Goal: Task Accomplishment & Management: Manage account settings

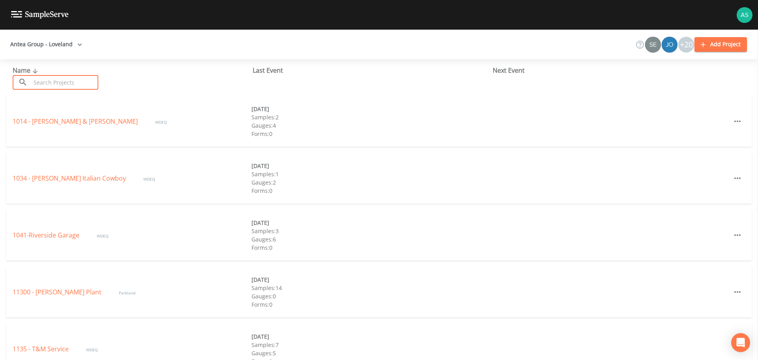
click at [65, 80] on input "text" at bounding box center [65, 82] width 68 height 15
click at [82, 83] on input "text" at bounding box center [65, 82] width 68 height 15
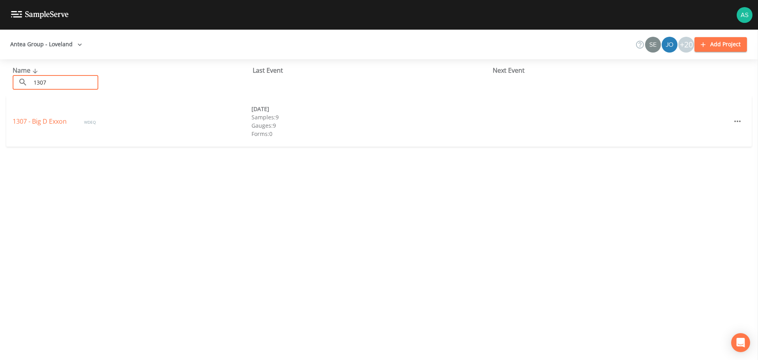
type input "1307"
click at [34, 116] on div "1307 - Big D Exxon WDEQ [DATE] Samples: 9 Gauges: 9 Forms: 0" at bounding box center [379, 121] width 746 height 51
click at [36, 122] on link "1307 - Big D Exxon" at bounding box center [41, 121] width 56 height 9
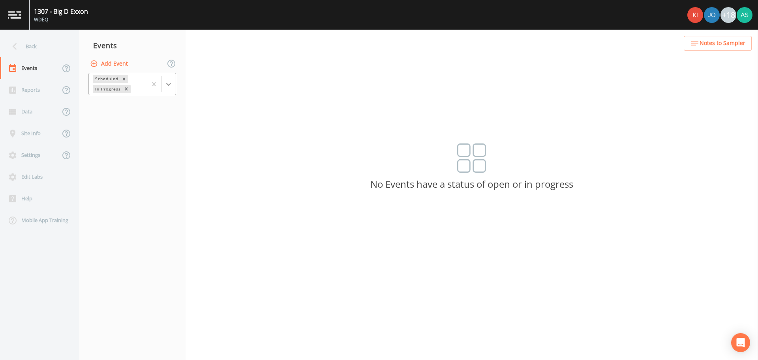
click at [173, 84] on div at bounding box center [169, 84] width 14 height 14
click at [143, 107] on div "Completed" at bounding box center [132, 106] width 88 height 13
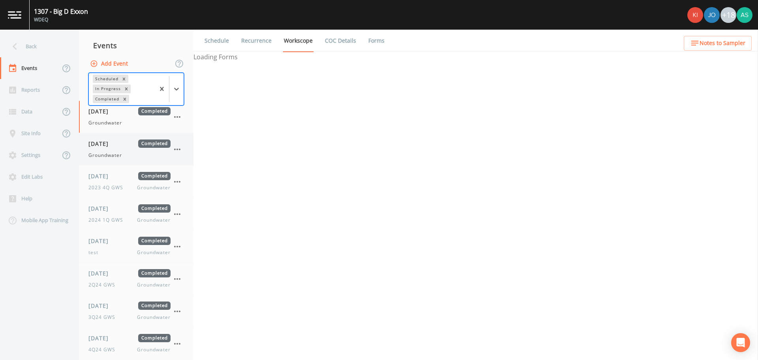
select select "4f082be6-97a7-4f70-a81f-c26a4e896ad7"
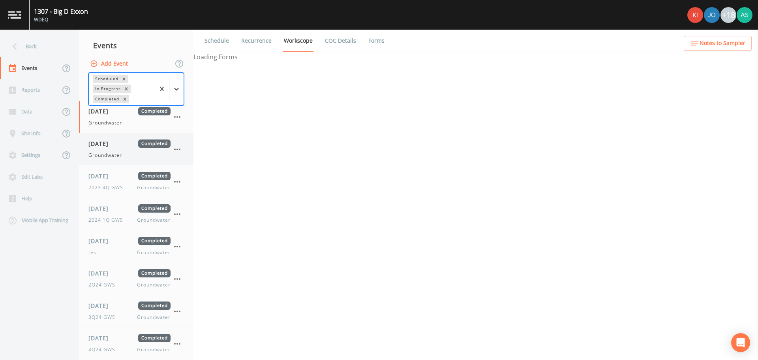
select select "4f082be6-97a7-4f70-a81f-c26a4e896ad7"
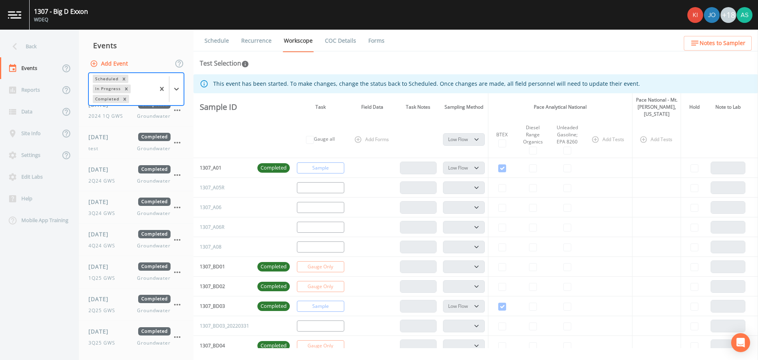
scroll to position [105, 0]
click at [179, 334] on icon "button" at bounding box center [177, 335] width 9 height 9
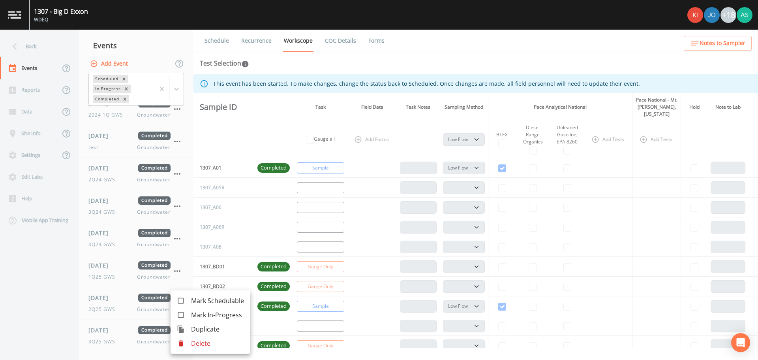
click at [193, 326] on span "Duplicate" at bounding box center [217, 328] width 53 height 9
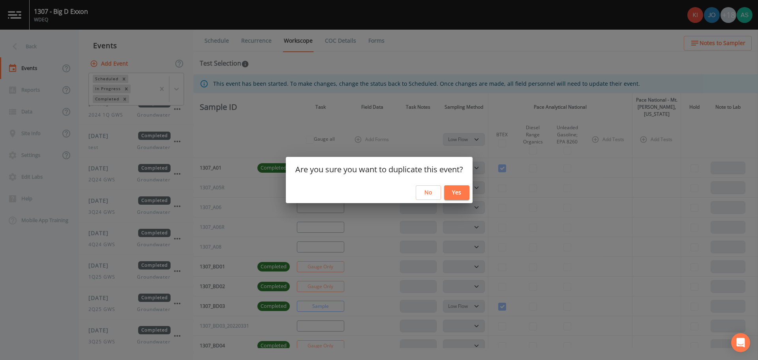
click at [454, 196] on button "Yes" at bounding box center [456, 192] width 25 height 15
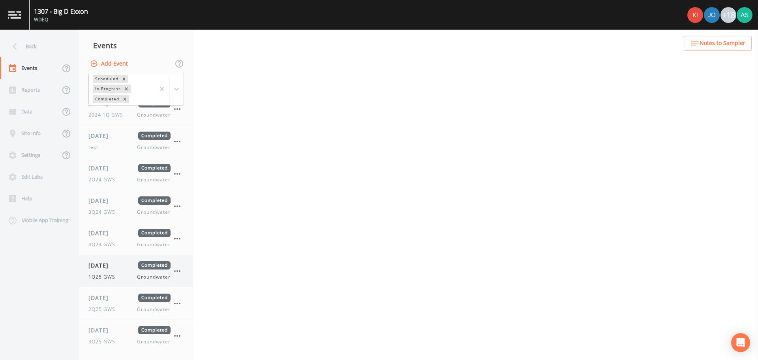
select select "0b1af911-289b-4d7b-9fdf-156f6d27a2cf"
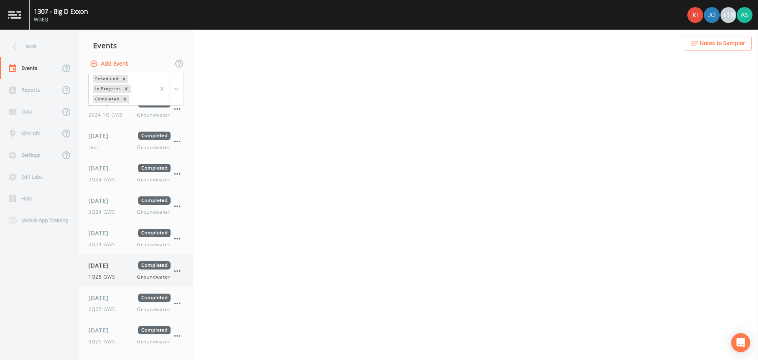
select select "0b1af911-289b-4d7b-9fdf-156f6d27a2cf"
select select "3f3bb915-4197-41c5-87cc-2ae4e158ca04"
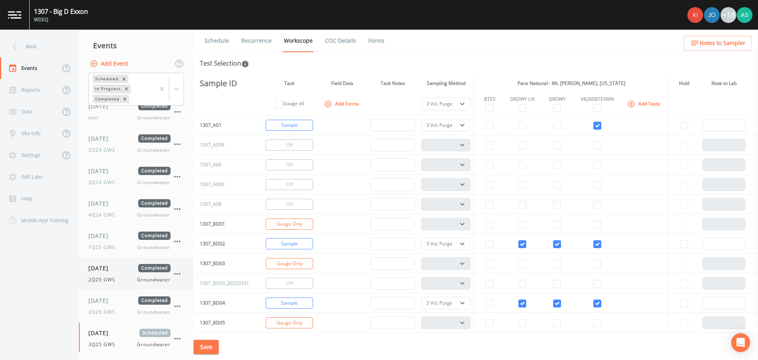
scroll to position [137, 0]
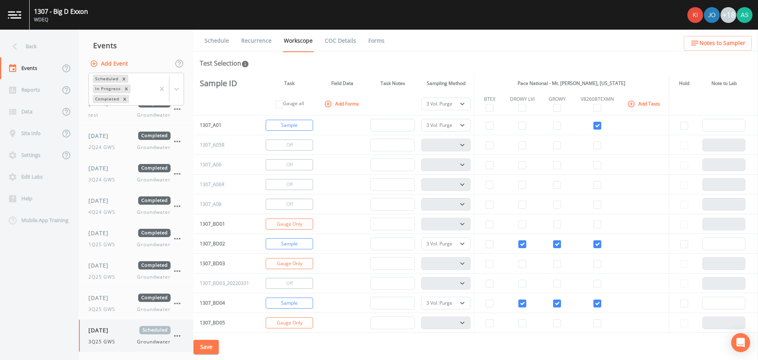
click at [113, 330] on span "[DATE]" at bounding box center [101, 330] width 26 height 8
select select "0b1af911-289b-4d7b-9fdf-156f6d27a2cf"
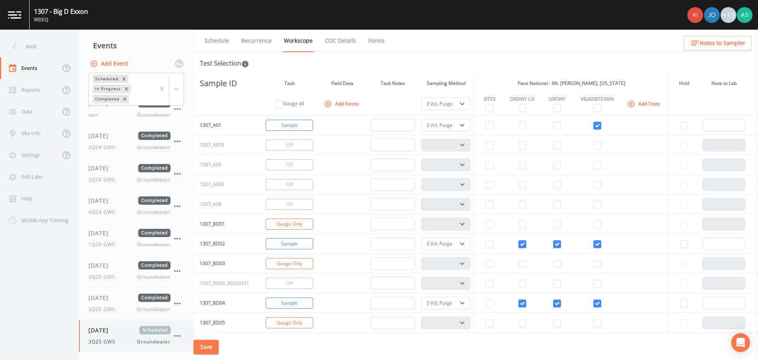
select select "0b1af911-289b-4d7b-9fdf-156f6d27a2cf"
select select "3f3bb915-4197-41c5-87cc-2ae4e158ca04"
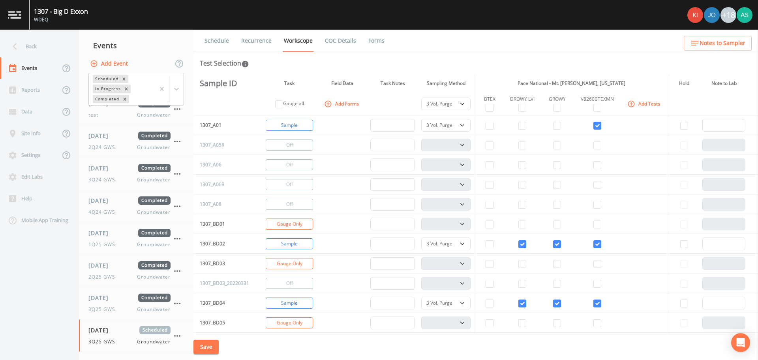
click at [224, 40] on link "Schedule" at bounding box center [216, 41] width 27 height 22
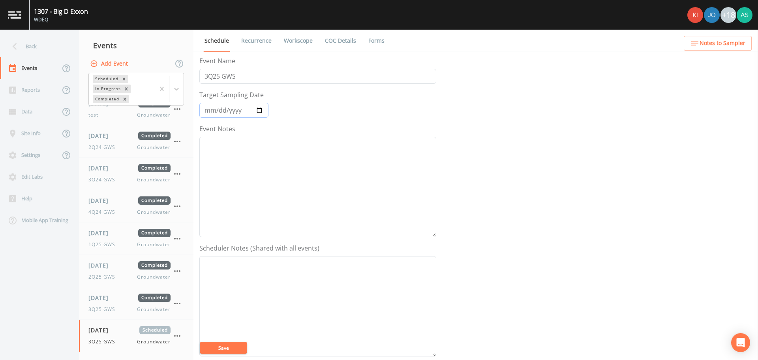
click at [263, 112] on input "[DATE]" at bounding box center [233, 110] width 69 height 15
type input "[DATE]"
click at [211, 77] on input "3Q25 GWS" at bounding box center [317, 76] width 237 height 15
type input "4Q25 GWS"
click at [231, 346] on button "Save" at bounding box center [223, 348] width 47 height 12
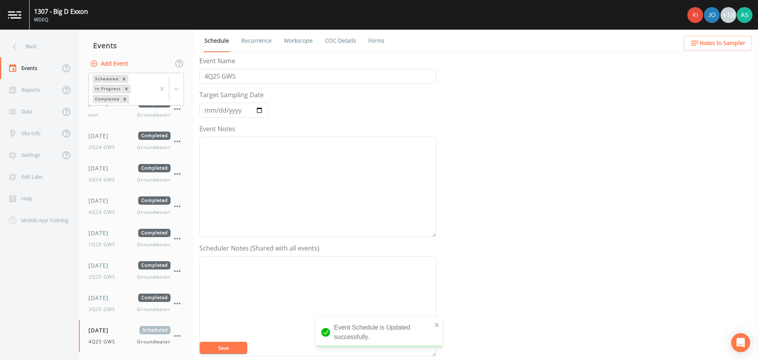
click at [294, 43] on link "Workscope" at bounding box center [298, 41] width 31 height 22
select select "0b1af911-289b-4d7b-9fdf-156f6d27a2cf"
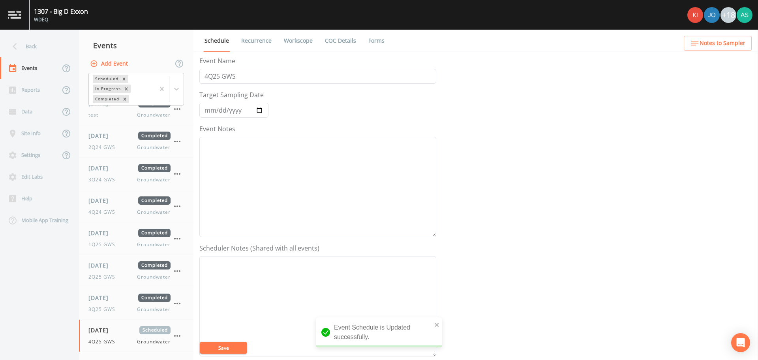
select select "0b1af911-289b-4d7b-9fdf-156f6d27a2cf"
select select "3f3bb915-4197-41c5-87cc-2ae4e158ca04"
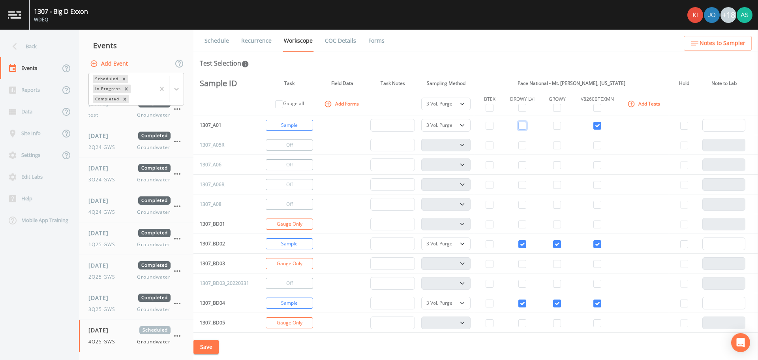
click at [520, 126] on input "checkbox" at bounding box center [523, 126] width 8 height 8
checkbox input "true"
click at [557, 126] on input "checkbox" at bounding box center [557, 126] width 8 height 8
checkbox input "true"
click at [309, 224] on button "Turn Off" at bounding box center [289, 223] width 47 height 11
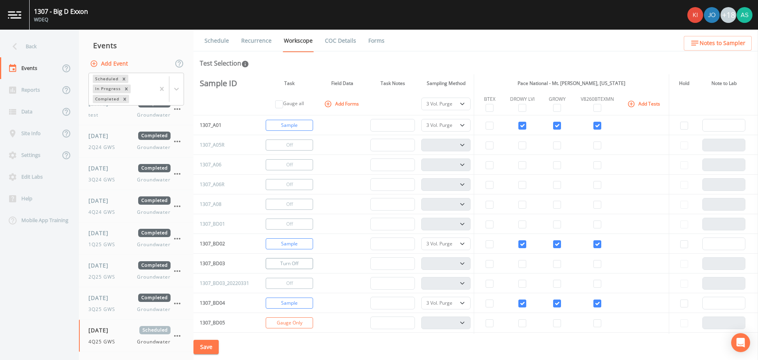
click at [289, 261] on button "Turn Off" at bounding box center [289, 263] width 47 height 11
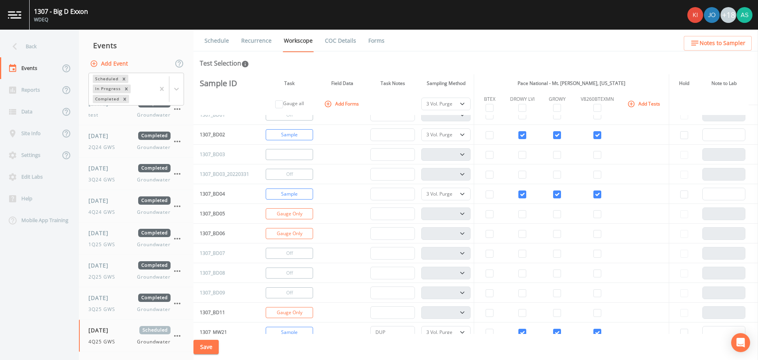
scroll to position [118, 0]
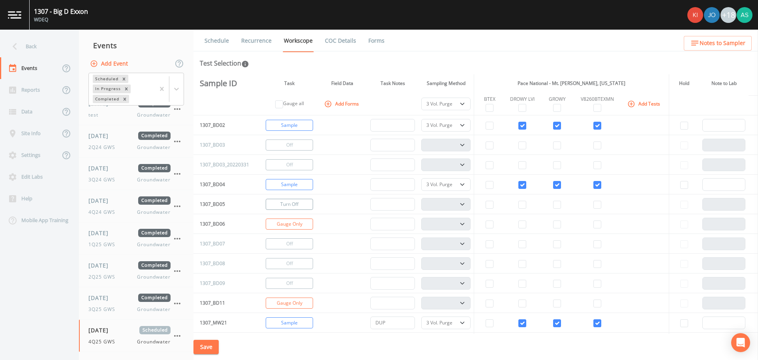
click at [282, 205] on button "Turn Off" at bounding box center [289, 204] width 47 height 11
click at [286, 221] on button "Gauge Only" at bounding box center [289, 223] width 47 height 11
click at [294, 300] on button "Turn Off" at bounding box center [289, 302] width 47 height 11
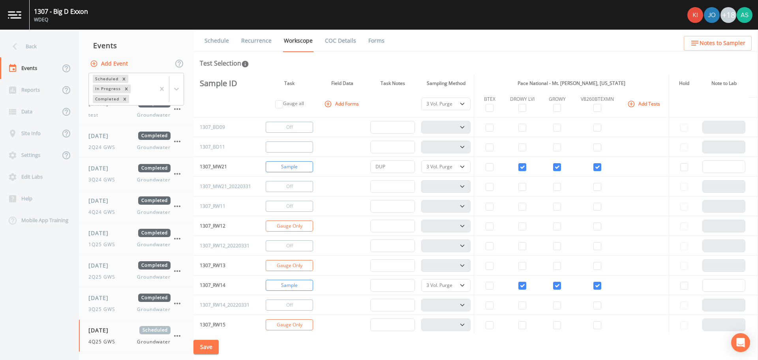
scroll to position [316, 0]
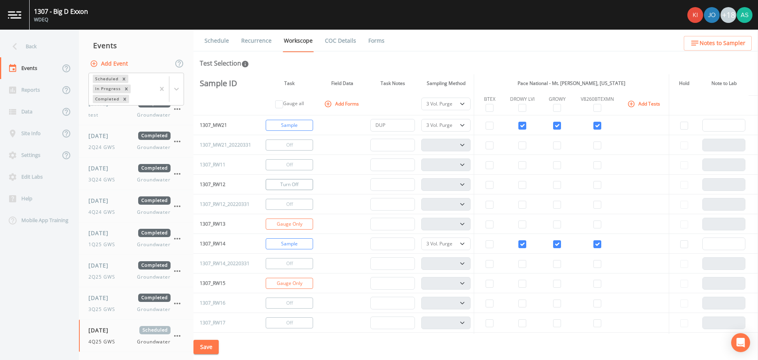
click at [300, 184] on button "Turn Off" at bounding box center [289, 184] width 47 height 11
click at [295, 220] on button "Turn Off" at bounding box center [289, 223] width 47 height 11
click at [291, 279] on button "Turn Off" at bounding box center [289, 283] width 47 height 11
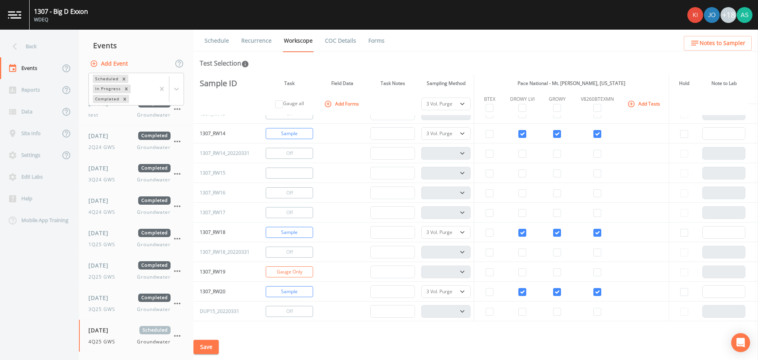
scroll to position [434, 0]
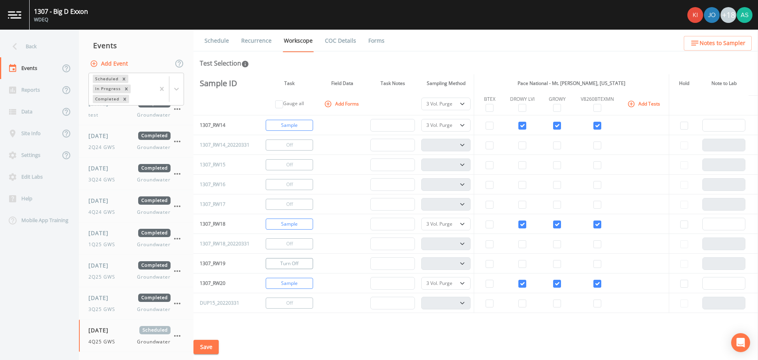
click at [291, 261] on button "Turn Off" at bounding box center [289, 263] width 47 height 11
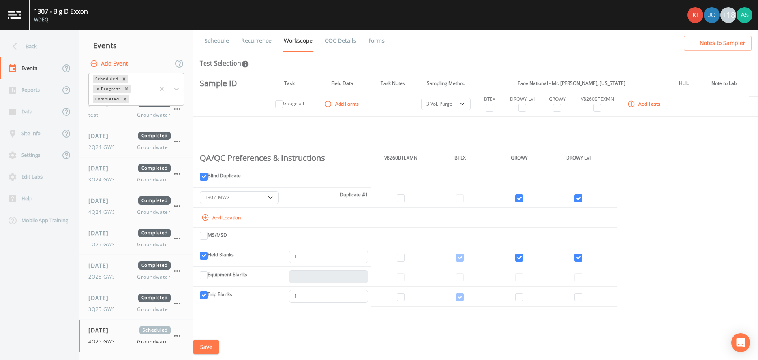
scroll to position [632, 0]
click at [214, 344] on button "Save" at bounding box center [206, 347] width 25 height 15
click at [34, 42] on div "Back" at bounding box center [35, 47] width 71 height 22
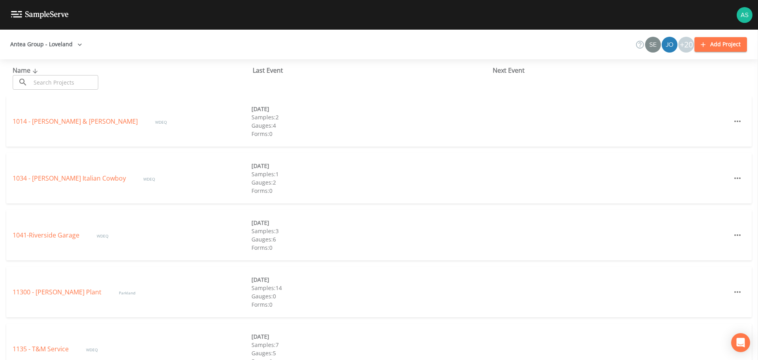
click at [58, 81] on input "text" at bounding box center [65, 82] width 68 height 15
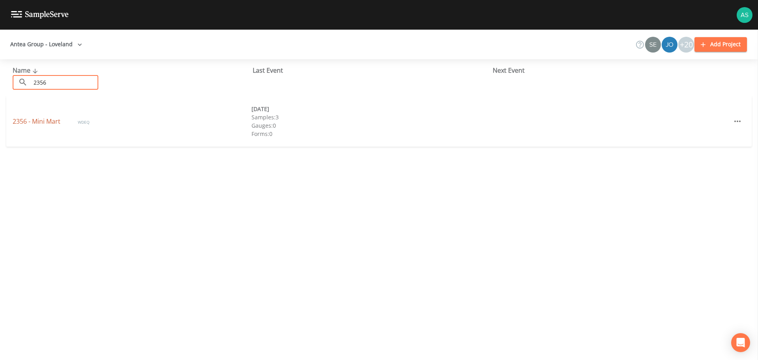
type input "2356"
click at [40, 122] on link "2356 - Mini Mart" at bounding box center [37, 121] width 49 height 9
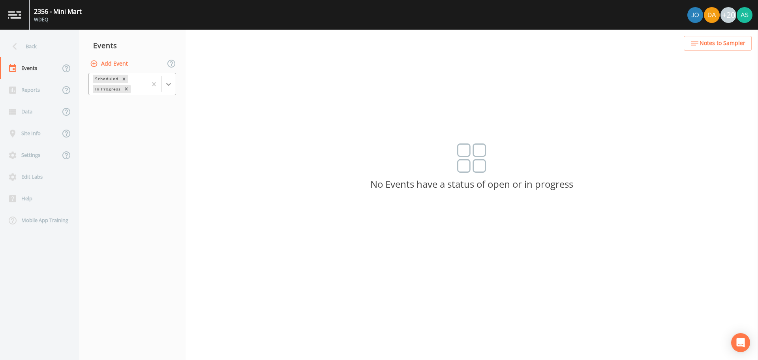
click at [169, 88] on icon at bounding box center [169, 84] width 8 height 8
click at [139, 107] on div "Completed" at bounding box center [132, 106] width 88 height 13
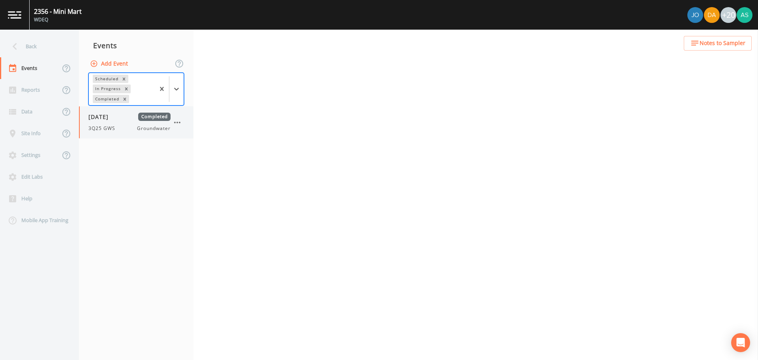
select select "4f082be6-97a7-4f70-a81f-c26a4e896ad7"
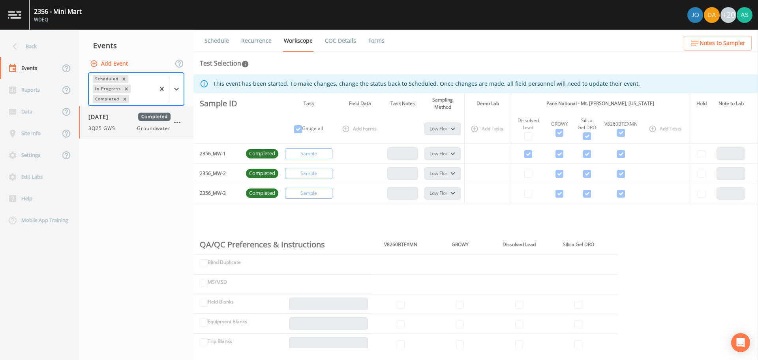
click at [177, 123] on icon "button" at bounding box center [177, 123] width 6 height 2
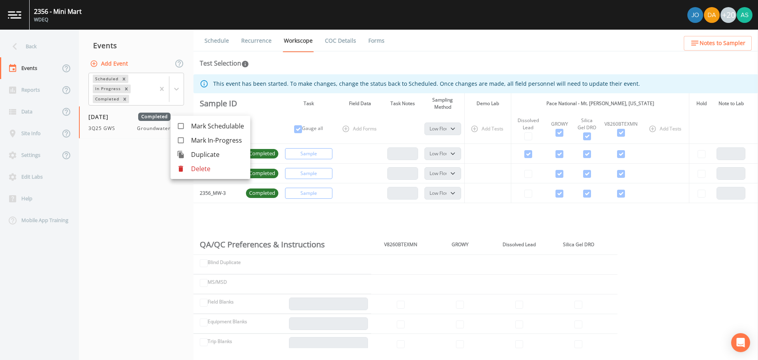
click at [214, 150] on span "Duplicate" at bounding box center [217, 154] width 53 height 9
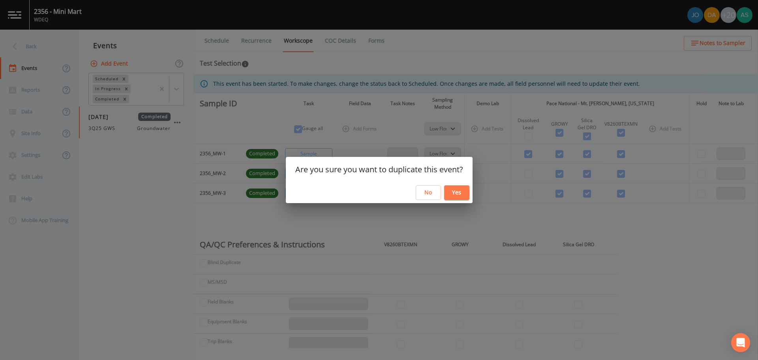
click at [456, 193] on button "Yes" at bounding box center [456, 192] width 25 height 15
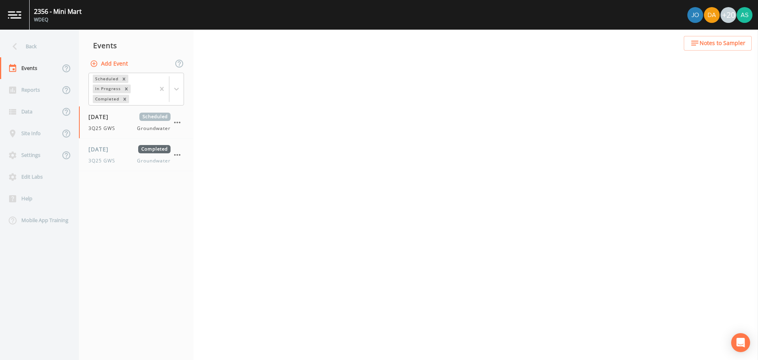
select select "4f082be6-97a7-4f70-a81f-c26a4e896ad7"
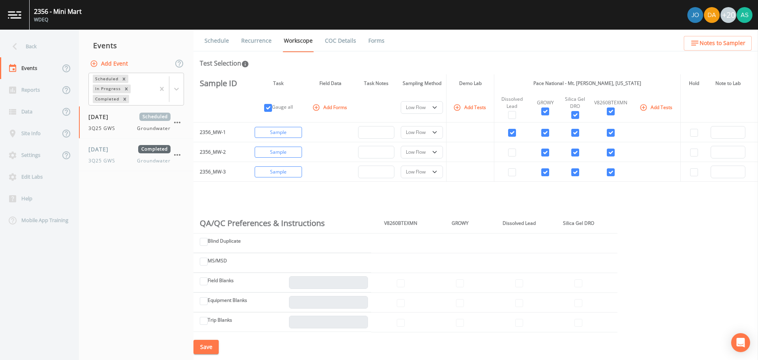
click at [224, 42] on link "Schedule" at bounding box center [216, 41] width 27 height 22
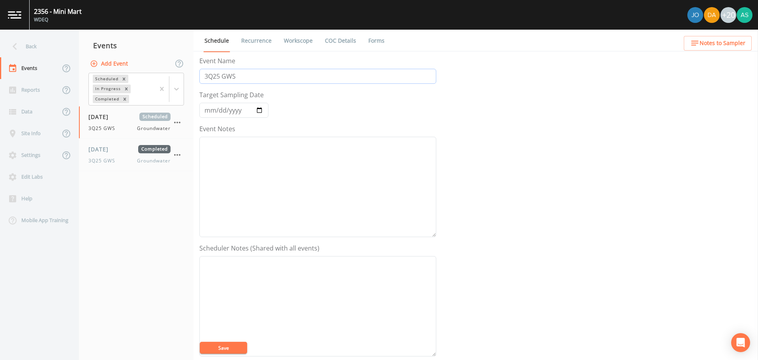
click at [207, 79] on input "3Q25 GWS" at bounding box center [317, 76] width 237 height 15
type input "4Q25 GWS"
click at [262, 110] on input "[DATE]" at bounding box center [233, 110] width 69 height 15
type input "[DATE]"
click at [214, 348] on button "Save" at bounding box center [223, 348] width 47 height 12
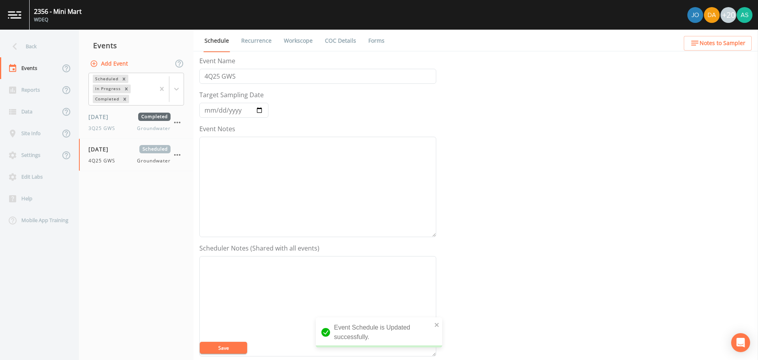
click at [294, 38] on link "Workscope" at bounding box center [298, 41] width 31 height 22
select select "4f082be6-97a7-4f70-a81f-c26a4e896ad7"
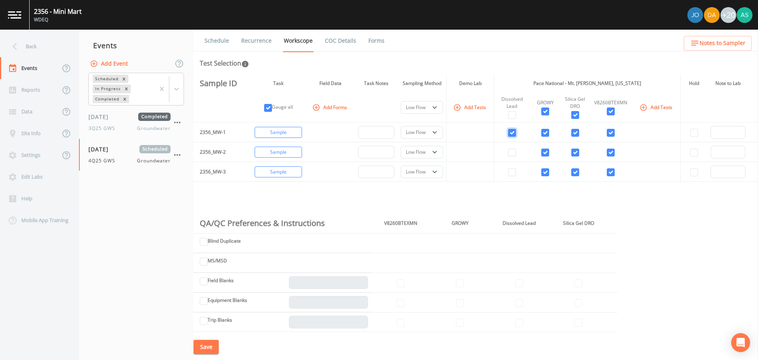
click at [508, 133] on input "checkbox" at bounding box center [512, 133] width 8 height 8
checkbox input "false"
click at [212, 351] on button "Save" at bounding box center [206, 347] width 25 height 15
click at [434, 133] on select "PDB Bag Grab Low Flow 3 Vol. Purge" at bounding box center [422, 132] width 42 height 13
select select "0b1af911-289b-4d7b-9fdf-156f6d27a2cf"
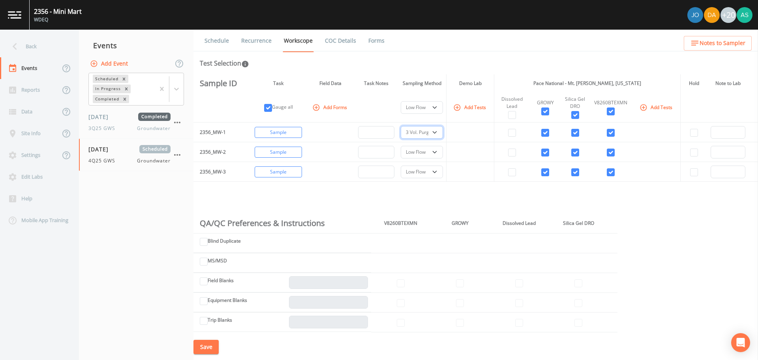
click at [401, 126] on select "PDB Bag Grab Low Flow 3 Vol. Purge" at bounding box center [422, 132] width 42 height 13
select select
click at [435, 150] on select "PDB Bag Grab Low Flow 3 Vol. Purge" at bounding box center [422, 152] width 42 height 13
select select "0b1af911-289b-4d7b-9fdf-156f6d27a2cf"
click at [401, 146] on select "PDB Bag Grab Low Flow 3 Vol. Purge" at bounding box center [422, 152] width 42 height 13
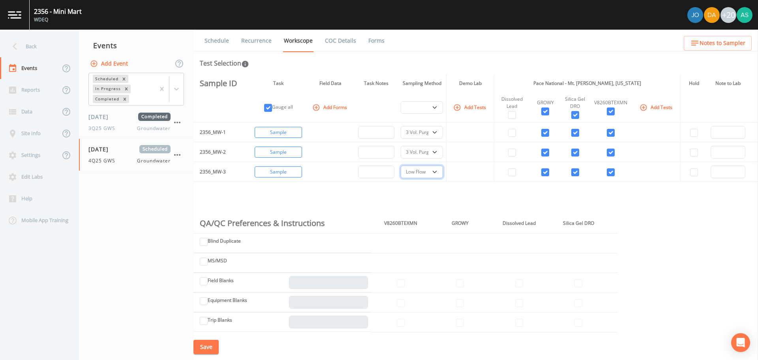
drag, startPoint x: 431, startPoint y: 170, endPoint x: 428, endPoint y: 173, distance: 4.5
click at [431, 170] on select "PDB Bag Grab Low Flow 3 Vol. Purge" at bounding box center [422, 171] width 42 height 13
select select "0b1af911-289b-4d7b-9fdf-156f6d27a2cf"
click at [401, 165] on select "PDB Bag Grab Low Flow 3 Vol. Purge" at bounding box center [422, 171] width 42 height 13
select select "0b1af911-289b-4d7b-9fdf-156f6d27a2cf"
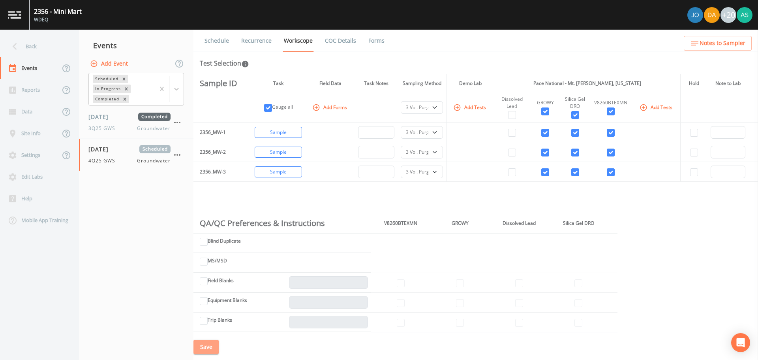
click at [214, 346] on button "Save" at bounding box center [206, 347] width 25 height 15
click at [211, 347] on button "Save" at bounding box center [206, 347] width 25 height 15
click at [31, 44] on div "Back" at bounding box center [35, 47] width 71 height 22
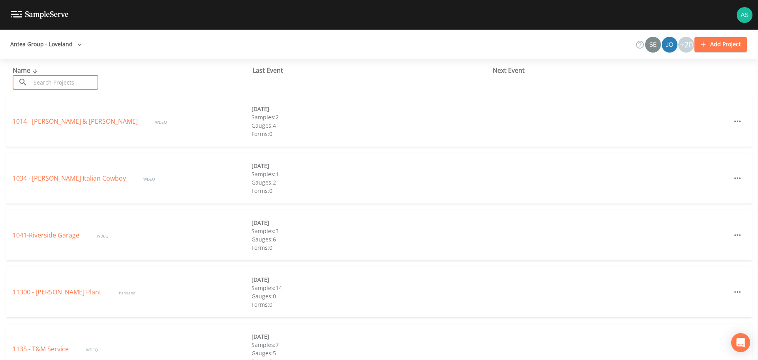
click at [56, 83] on input "text" at bounding box center [65, 82] width 68 height 15
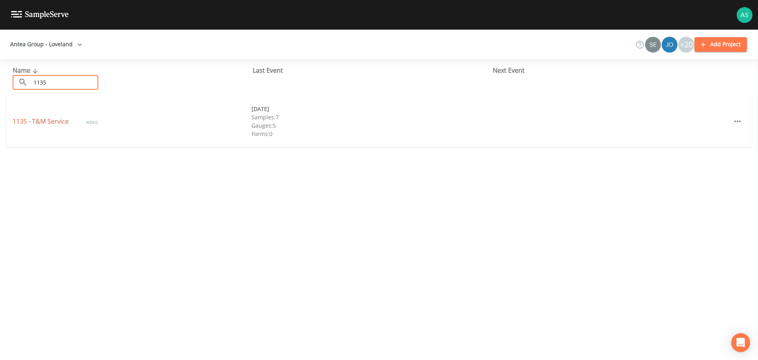
type input "1135"
click at [61, 118] on link "1135 - T&M Service" at bounding box center [42, 121] width 58 height 9
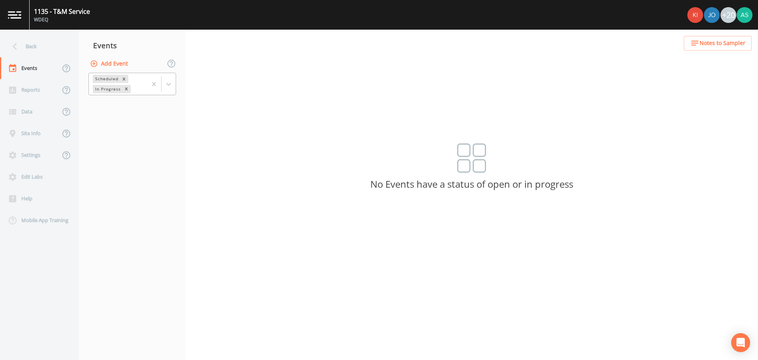
click at [176, 85] on div "Scheduled In Progress" at bounding box center [132, 84] width 88 height 23
click at [150, 109] on div "Completed" at bounding box center [132, 106] width 88 height 13
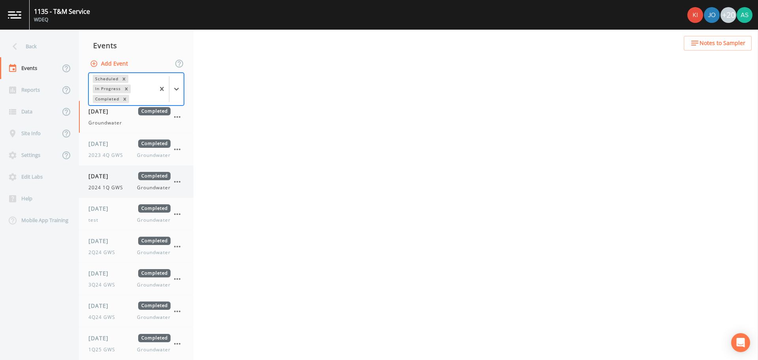
scroll to position [73, 0]
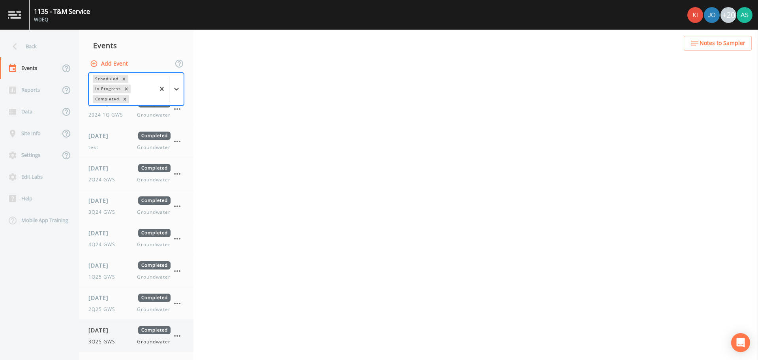
select select "0b1af911-289b-4d7b-9fdf-156f6d27a2cf"
select select "4f082be6-97a7-4f70-a81f-c26a4e896ad7"
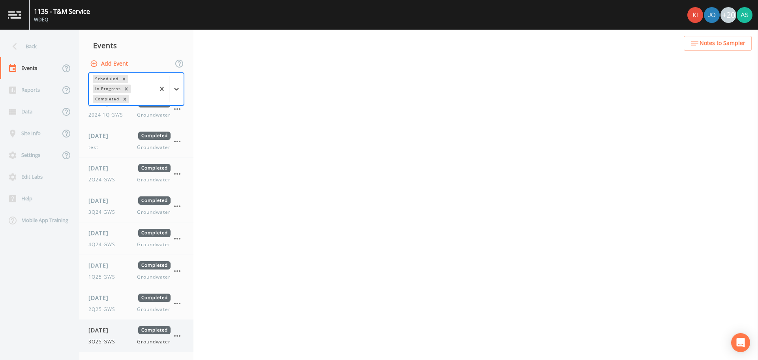
select select "0b1af911-289b-4d7b-9fdf-156f6d27a2cf"
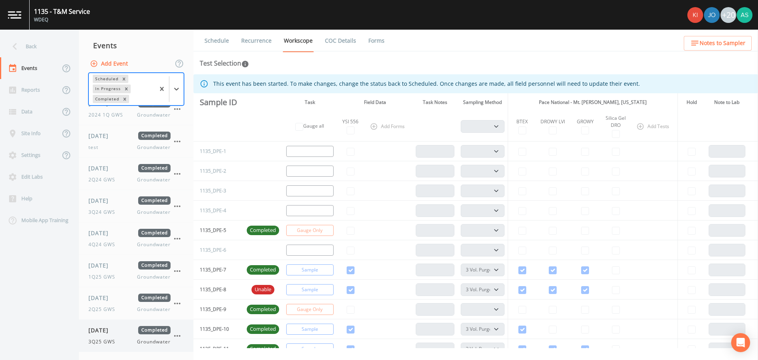
click at [178, 334] on icon "button" at bounding box center [177, 335] width 9 height 9
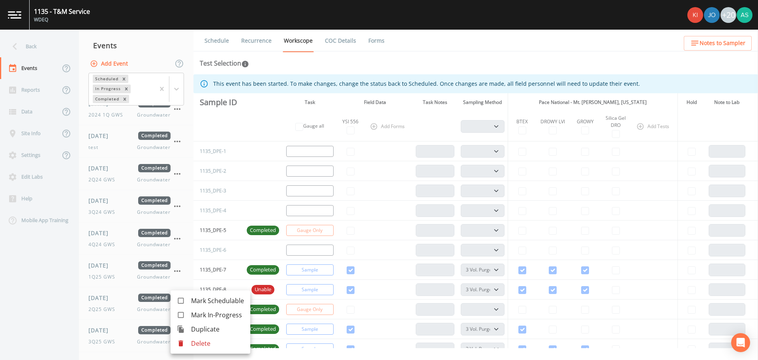
click at [196, 330] on span "Duplicate" at bounding box center [217, 328] width 53 height 9
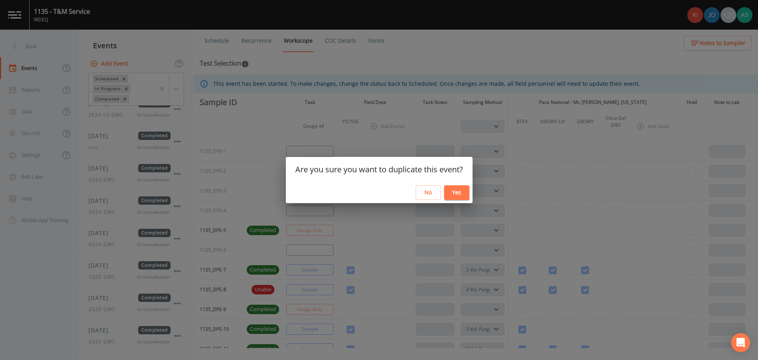
click at [455, 195] on button "Yes" at bounding box center [456, 192] width 25 height 15
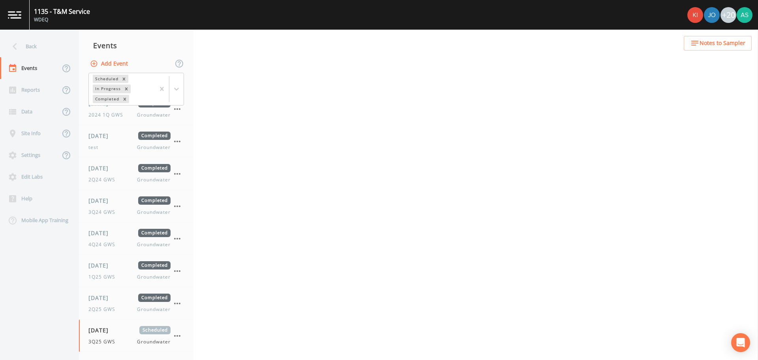
select select "0b1af911-289b-4d7b-9fdf-156f6d27a2cf"
select select "4f082be6-97a7-4f70-a81f-c26a4e896ad7"
select select "0b1af911-289b-4d7b-9fdf-156f6d27a2cf"
select select "4f082be6-97a7-4f70-a81f-c26a4e896ad7"
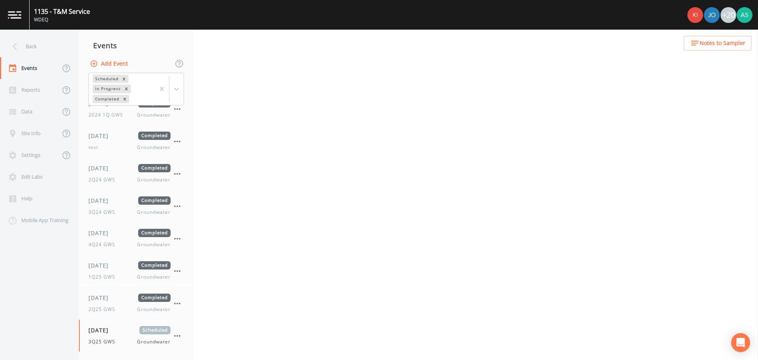
select select "7f1f1290-d46f-4c02-bf00-ad4714c54916"
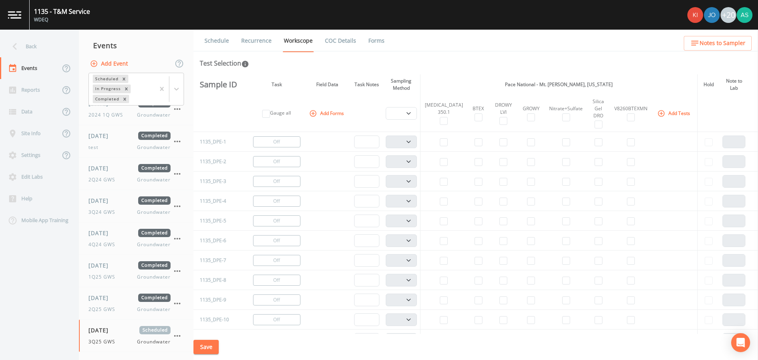
click at [224, 42] on link "Schedule" at bounding box center [216, 41] width 27 height 22
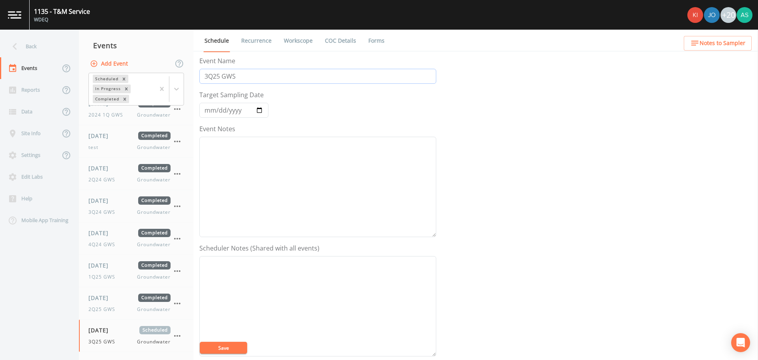
click at [210, 77] on input "3Q25 GWS" at bounding box center [317, 76] width 237 height 15
type input "4Q25 GWS"
click at [259, 110] on input "[DATE]" at bounding box center [233, 110] width 69 height 15
type input "[DATE]"
click at [240, 345] on button "Save" at bounding box center [223, 348] width 47 height 12
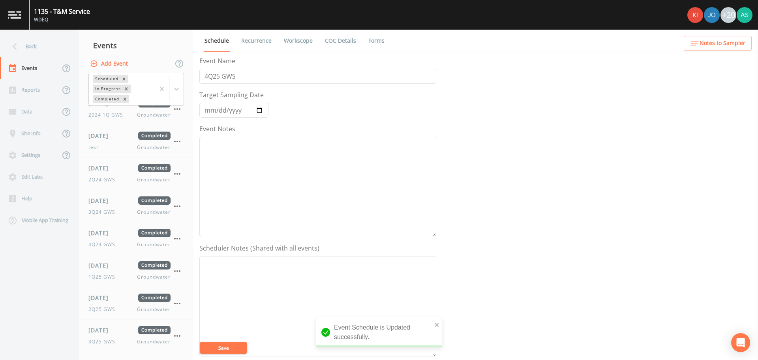
click at [298, 39] on link "Workscope" at bounding box center [298, 41] width 31 height 22
select select "0b1af911-289b-4d7b-9fdf-156f6d27a2cf"
select select "4f082be6-97a7-4f70-a81f-c26a4e896ad7"
select select "0b1af911-289b-4d7b-9fdf-156f6d27a2cf"
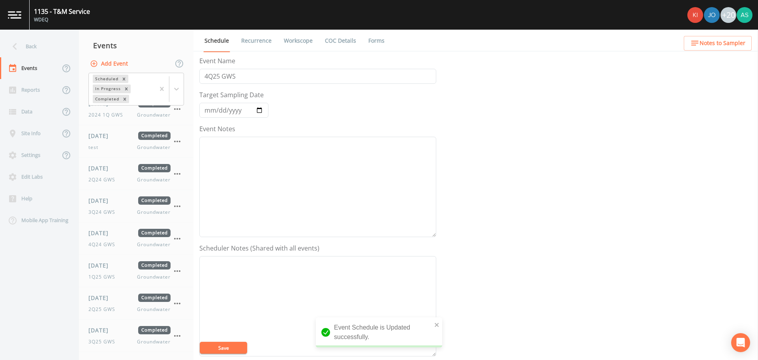
select select "4f082be6-97a7-4f70-a81f-c26a4e896ad7"
select select "7f1f1290-d46f-4c02-bf00-ad4714c54916"
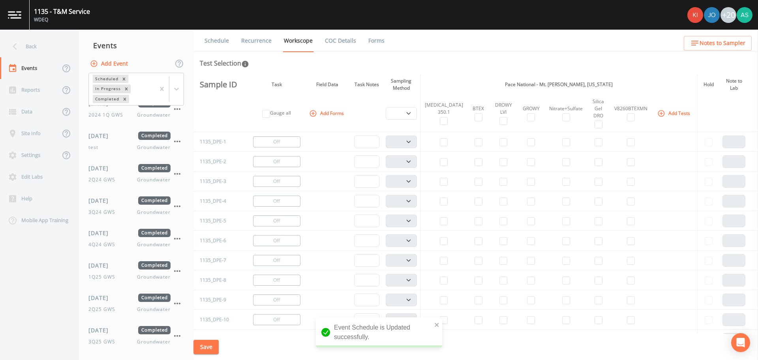
click at [267, 37] on link "Recurrence" at bounding box center [256, 41] width 33 height 22
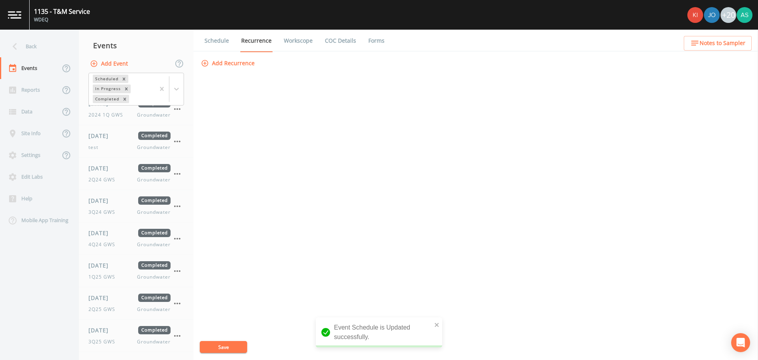
click at [304, 40] on link "Workscope" at bounding box center [298, 41] width 31 height 22
select select "0b1af911-289b-4d7b-9fdf-156f6d27a2cf"
select select "4f082be6-97a7-4f70-a81f-c26a4e896ad7"
select select "0b1af911-289b-4d7b-9fdf-156f6d27a2cf"
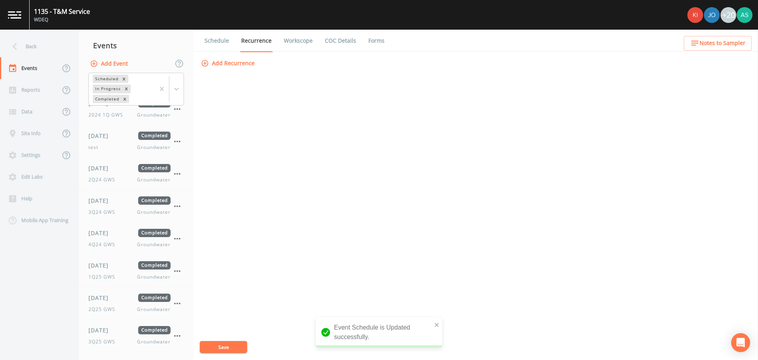
select select "4f082be6-97a7-4f70-a81f-c26a4e896ad7"
select select "7f1f1290-d46f-4c02-bf00-ad4714c54916"
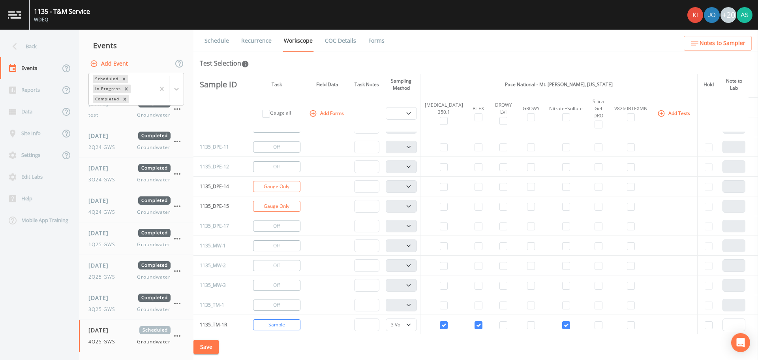
scroll to position [197, 0]
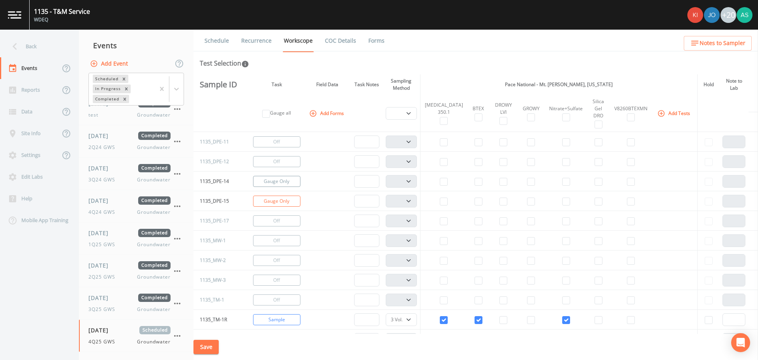
click at [293, 181] on button "Gauge Only" at bounding box center [276, 181] width 47 height 11
click at [284, 199] on button "Turn Off" at bounding box center [276, 200] width 47 height 11
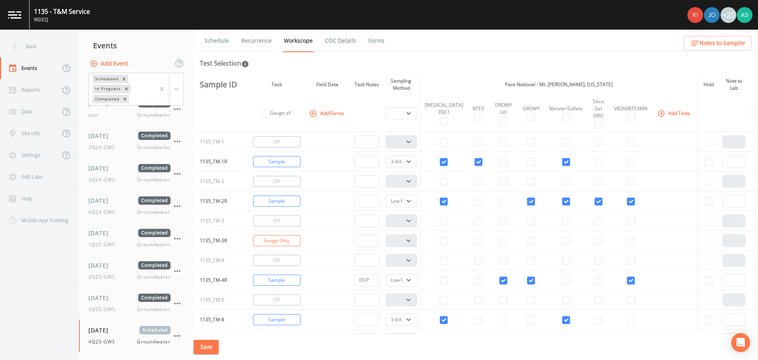
scroll to position [395, 0]
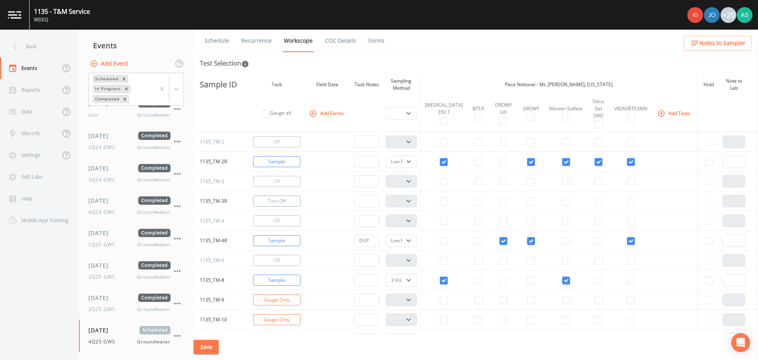
click at [286, 202] on button "Turn Off" at bounding box center [276, 200] width 47 height 11
click at [274, 283] on button "Turn Off" at bounding box center [276, 279] width 47 height 11
select select
checkbox input "false"
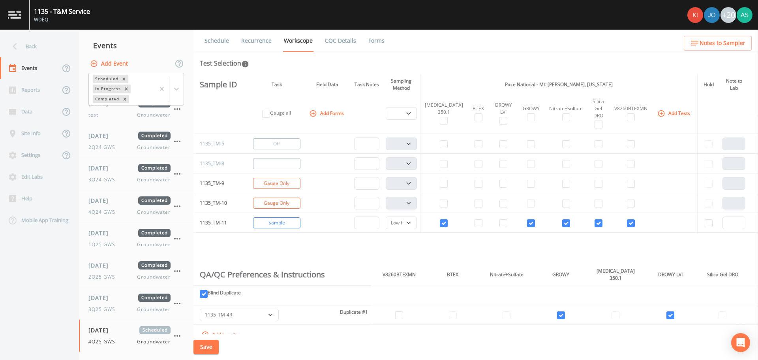
scroll to position [513, 0]
click at [293, 181] on button "Turn Off" at bounding box center [276, 181] width 47 height 11
click at [291, 200] on button "Turn Off" at bounding box center [276, 200] width 47 height 11
click at [216, 350] on button "Save" at bounding box center [206, 347] width 25 height 15
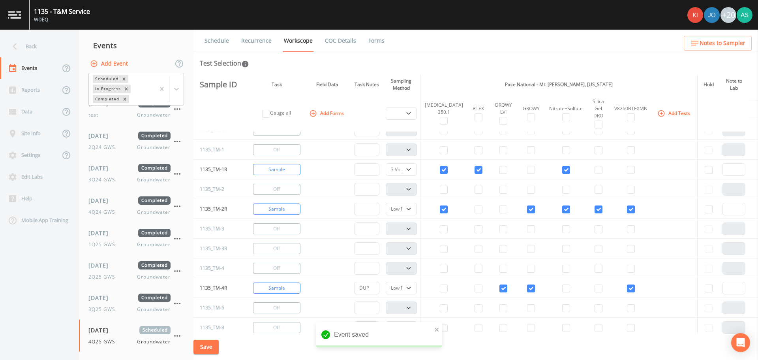
scroll to position [71, 0]
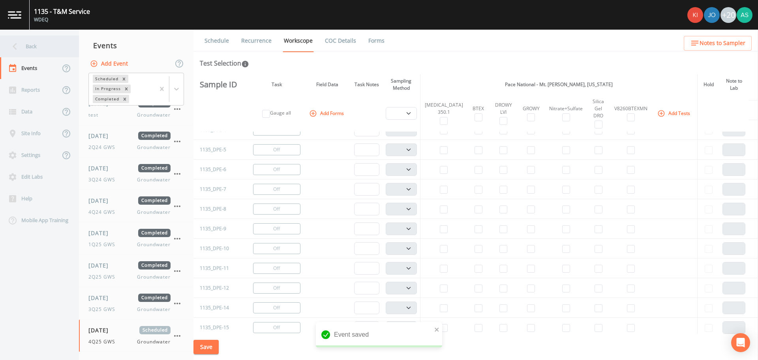
click at [28, 49] on div "Back" at bounding box center [35, 47] width 71 height 22
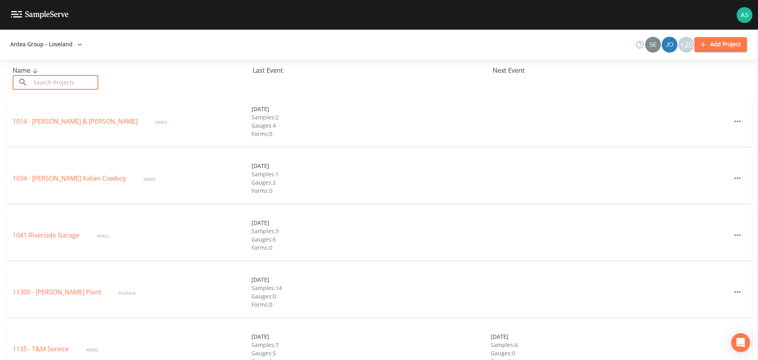
click at [54, 83] on input "text" at bounding box center [65, 82] width 68 height 15
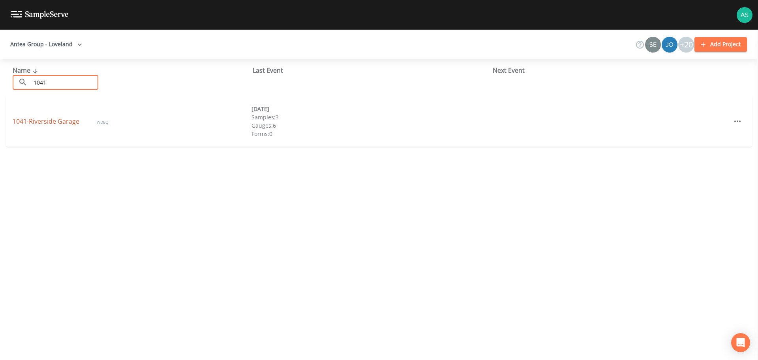
type input "1041"
click at [64, 118] on link "1041-Riverside Garage" at bounding box center [47, 121] width 68 height 9
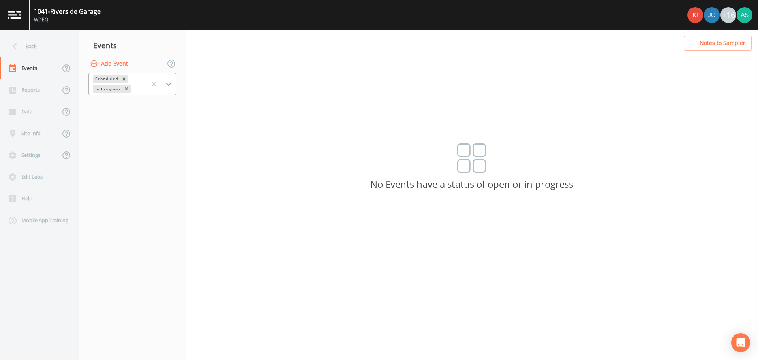
click at [171, 83] on icon at bounding box center [169, 84] width 8 height 8
click at [120, 109] on div "Completed" at bounding box center [132, 106] width 88 height 13
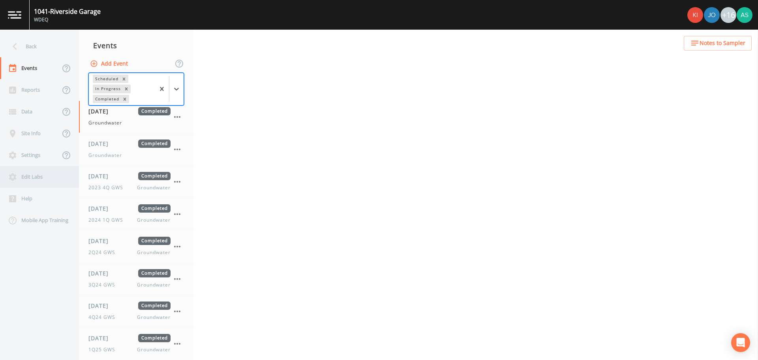
select select "0b1af911-289b-4d7b-9fdf-156f6d27a2cf"
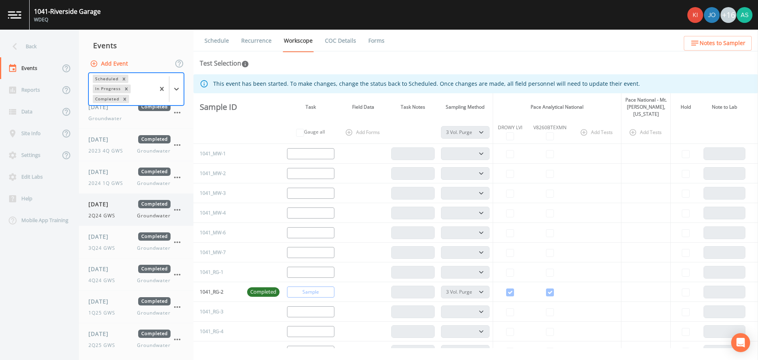
scroll to position [73, 0]
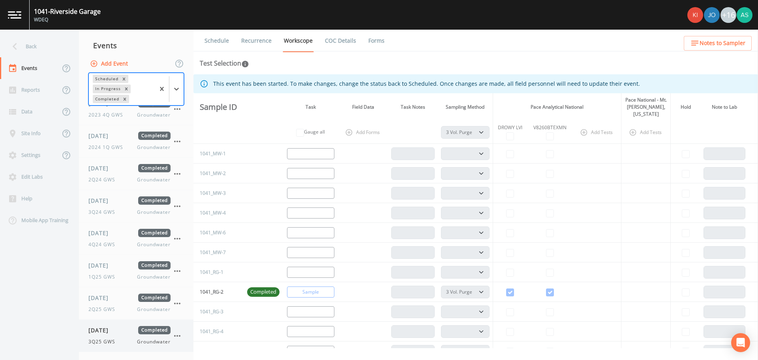
click at [114, 332] on span "[DATE]" at bounding box center [101, 330] width 26 height 8
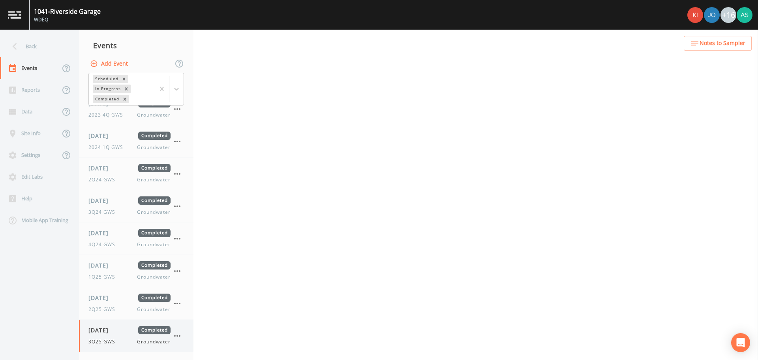
click at [175, 337] on icon "button" at bounding box center [177, 335] width 9 height 9
select select "0b1af911-289b-4d7b-9fdf-156f6d27a2cf"
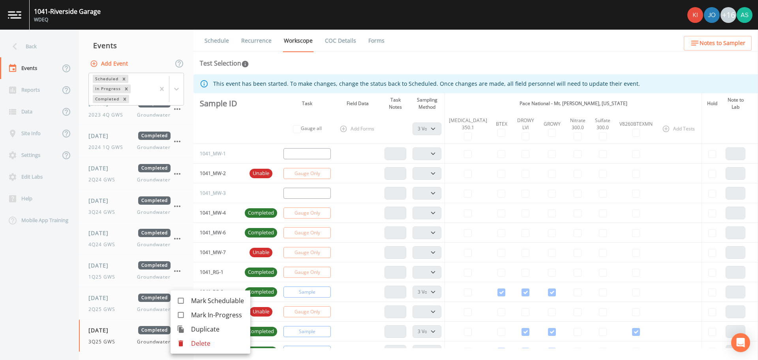
click at [203, 327] on span "Duplicate" at bounding box center [217, 328] width 53 height 9
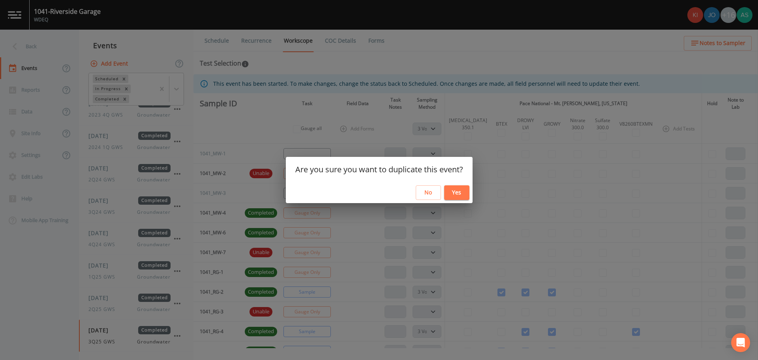
click at [455, 189] on button "Yes" at bounding box center [456, 192] width 25 height 15
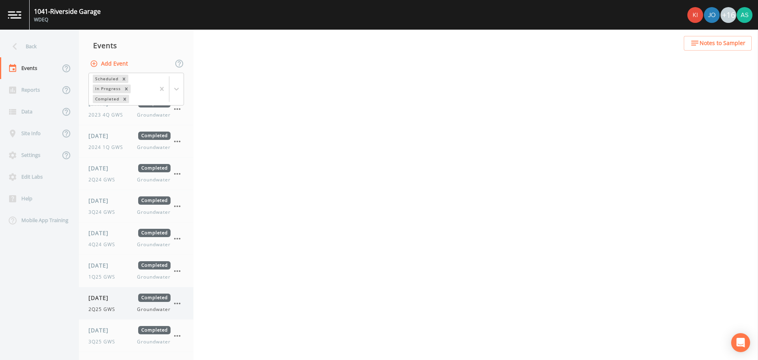
select select "0b1af911-289b-4d7b-9fdf-156f6d27a2cf"
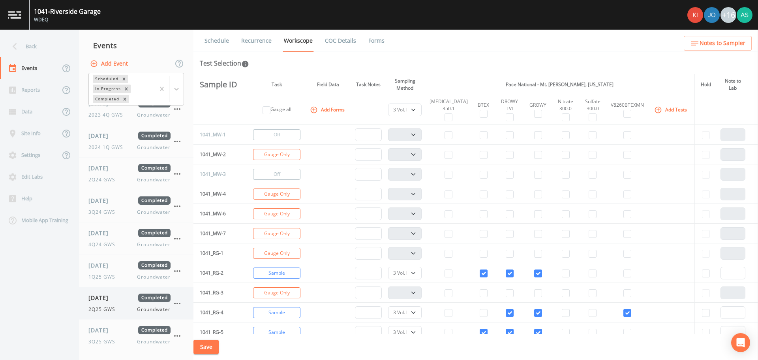
scroll to position [105, 0]
click at [111, 338] on span "3Q25 GWS" at bounding box center [104, 341] width 32 height 7
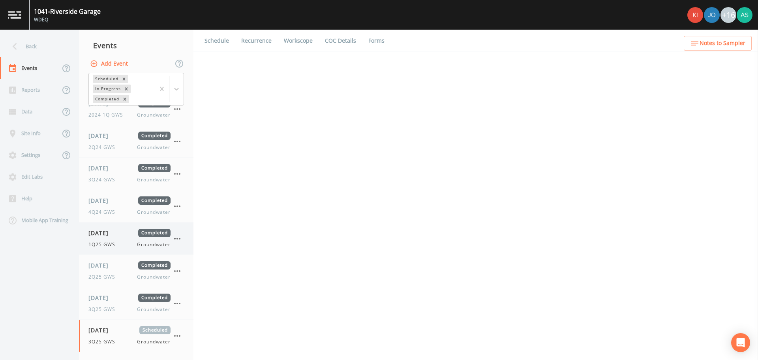
select select "0b1af911-289b-4d7b-9fdf-156f6d27a2cf"
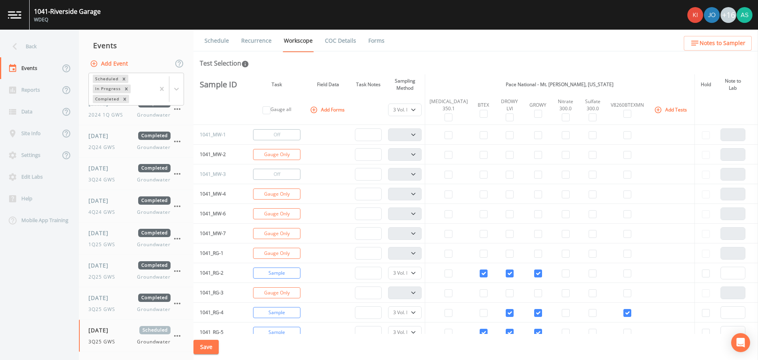
click at [218, 43] on link "Schedule" at bounding box center [216, 41] width 27 height 22
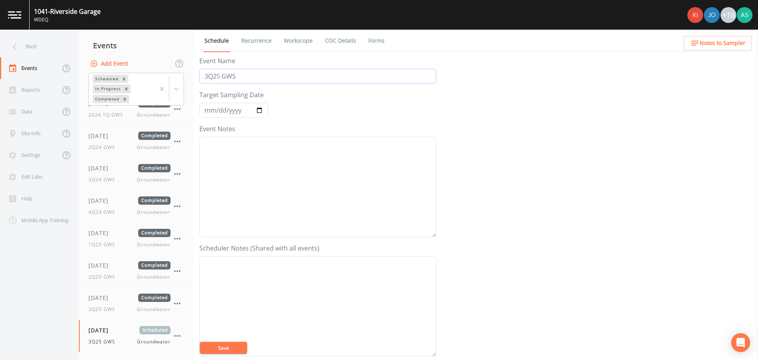
click at [212, 77] on input "3Q25 GWS" at bounding box center [317, 76] width 237 height 15
type input "4Q25 GWS"
click at [263, 110] on input "[DATE]" at bounding box center [233, 110] width 69 height 15
type input "[DATE]"
click at [231, 346] on button "Save" at bounding box center [223, 348] width 47 height 12
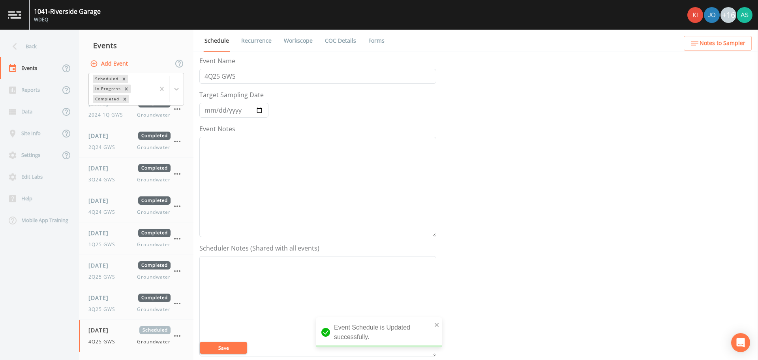
click at [289, 43] on link "Workscope" at bounding box center [298, 41] width 31 height 22
select select "0b1af911-289b-4d7b-9fdf-156f6d27a2cf"
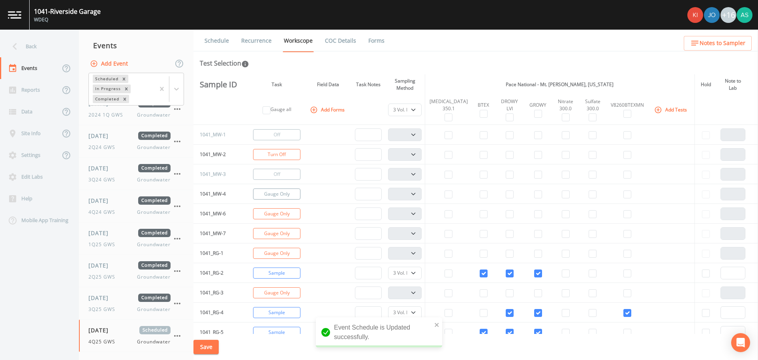
drag, startPoint x: 284, startPoint y: 153, endPoint x: 289, endPoint y: 188, distance: 35.8
click at [284, 153] on button "Turn Off" at bounding box center [276, 154] width 47 height 11
click at [285, 197] on button "Turn Off" at bounding box center [276, 193] width 47 height 11
click at [283, 212] on button "Turn Off" at bounding box center [276, 213] width 47 height 11
click at [280, 229] on button "Turn Off" at bounding box center [276, 233] width 47 height 11
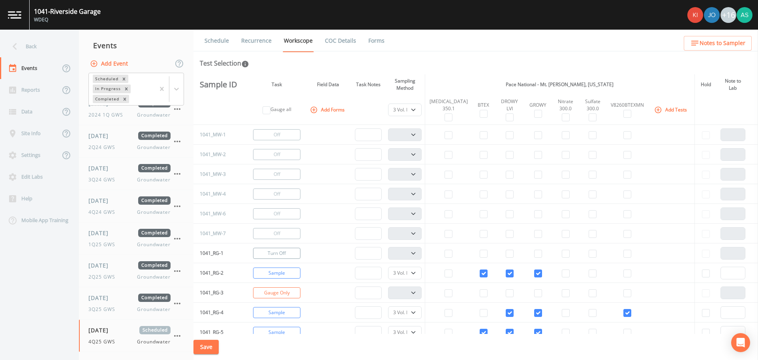
click at [275, 250] on button "Turn Off" at bounding box center [276, 253] width 47 height 11
click at [288, 195] on button "Change to Gauge" at bounding box center [276, 193] width 47 height 11
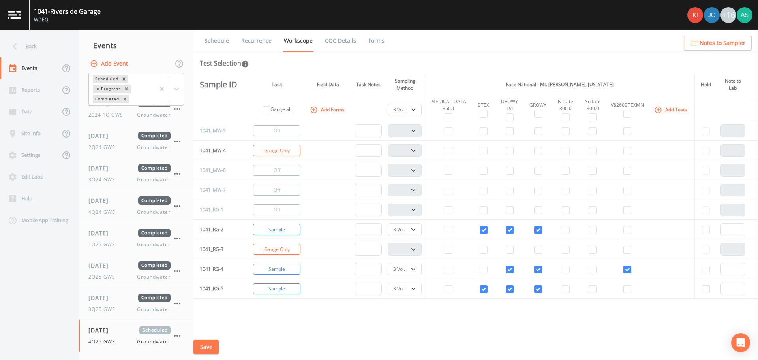
scroll to position [79, 0]
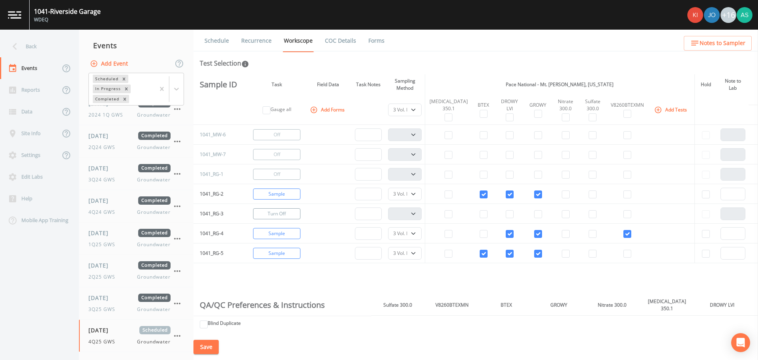
click at [289, 213] on button "Turn Off" at bounding box center [276, 213] width 47 height 11
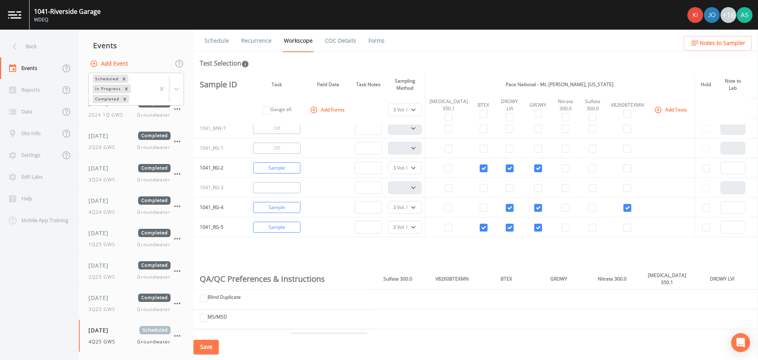
scroll to position [118, 0]
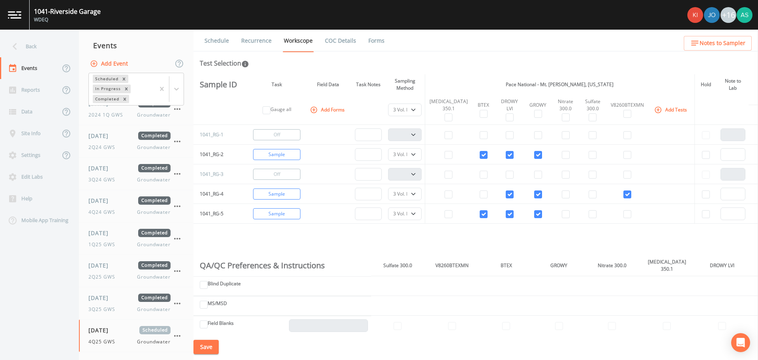
click at [206, 344] on button "Save" at bounding box center [206, 347] width 25 height 15
click at [206, 348] on button "Save" at bounding box center [206, 347] width 25 height 15
click at [37, 51] on div "Back" at bounding box center [35, 47] width 71 height 22
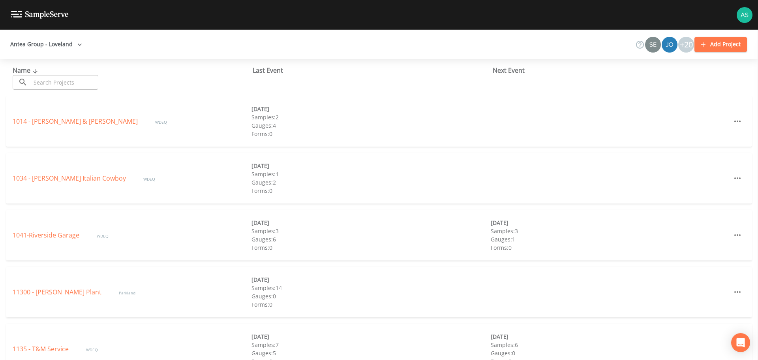
click at [58, 80] on input "text" at bounding box center [65, 82] width 68 height 15
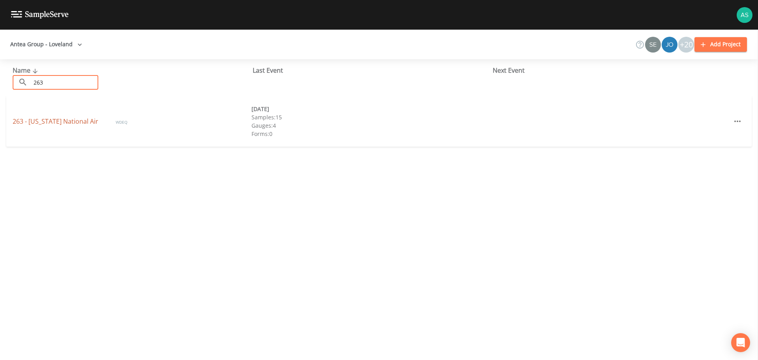
type input "263"
click at [58, 121] on link "263 - [US_STATE] National Air" at bounding box center [56, 121] width 87 height 9
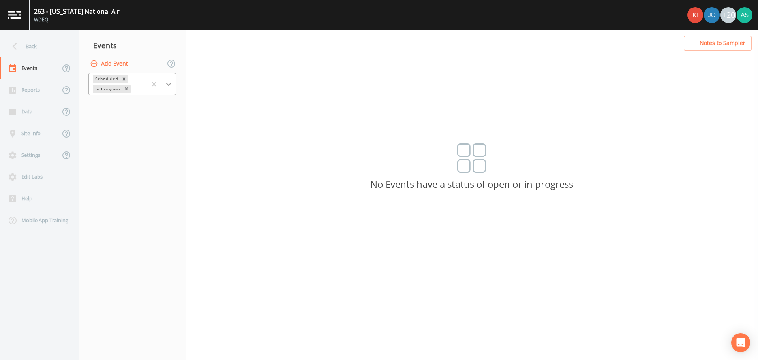
click at [170, 85] on icon at bounding box center [168, 84] width 5 height 3
click at [149, 109] on div "Completed" at bounding box center [132, 106] width 88 height 13
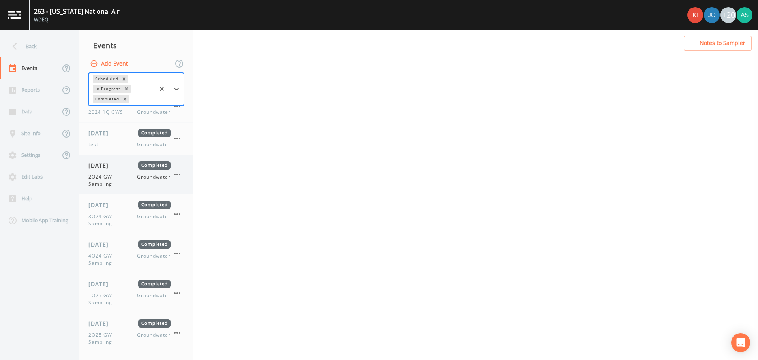
select select "0b1af911-289b-4d7b-9fdf-156f6d27a2cf"
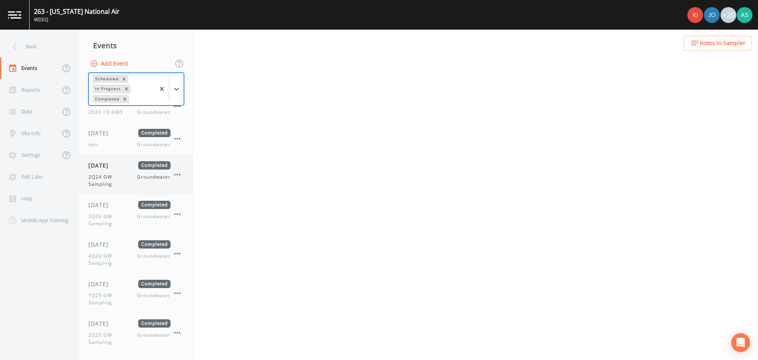
select select "0b1af911-289b-4d7b-9fdf-156f6d27a2cf"
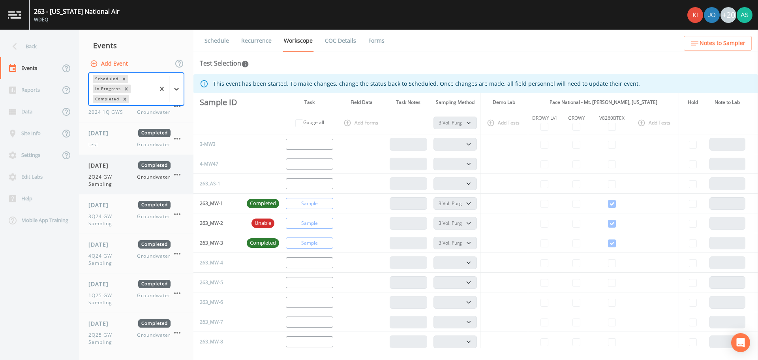
scroll to position [83, 0]
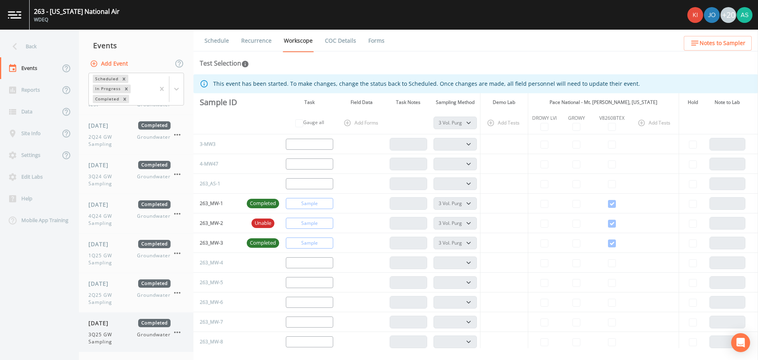
click at [122, 330] on div "[DATE] Completed 3Q25 GW Sampling Groundwater" at bounding box center [129, 332] width 82 height 26
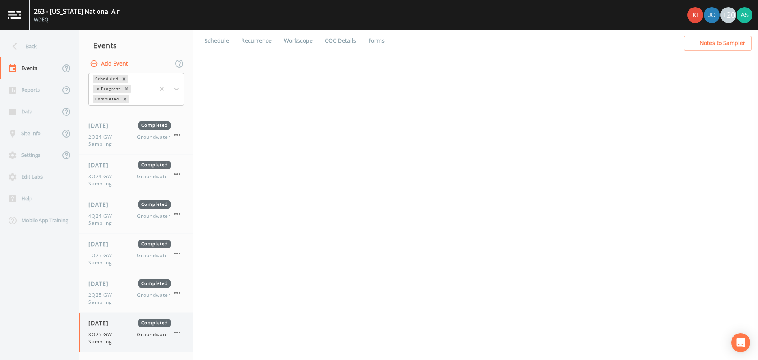
click at [179, 333] on icon "button" at bounding box center [177, 331] width 9 height 9
select select "4f082be6-97a7-4f70-a81f-c26a4e896ad7"
select select "0b1af911-289b-4d7b-9fdf-156f6d27a2cf"
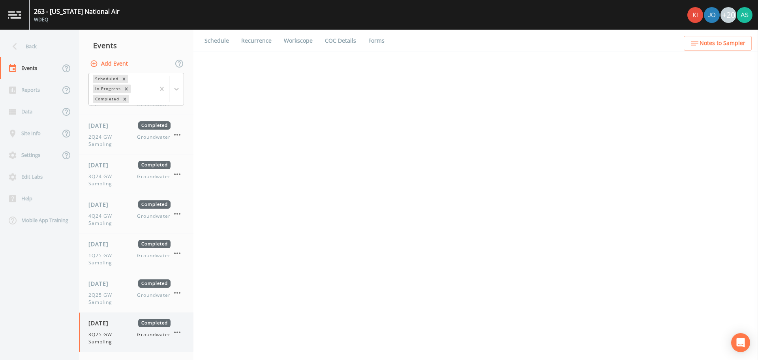
select select "0b1af911-289b-4d7b-9fdf-156f6d27a2cf"
select select "4f082be6-97a7-4f70-a81f-c26a4e896ad7"
select select "0b1af911-289b-4d7b-9fdf-156f6d27a2cf"
select select "4f082be6-97a7-4f70-a81f-c26a4e896ad7"
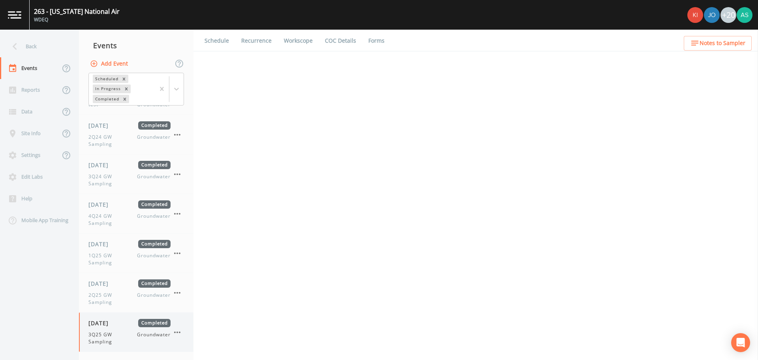
select select "4f082be6-97a7-4f70-a81f-c26a4e896ad7"
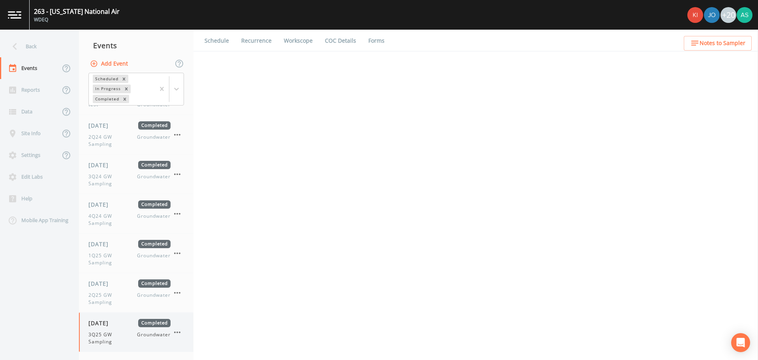
select select "4f082be6-97a7-4f70-a81f-c26a4e896ad7"
select select "1bc3e095-98b6-45d9-af0c-d5101edc78f8"
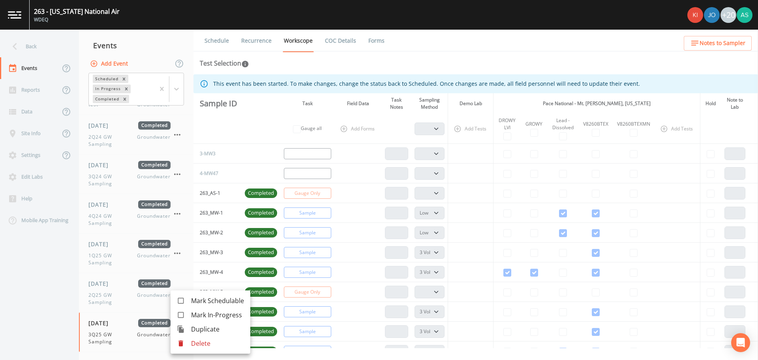
click at [200, 332] on span "Duplicate" at bounding box center [217, 328] width 53 height 9
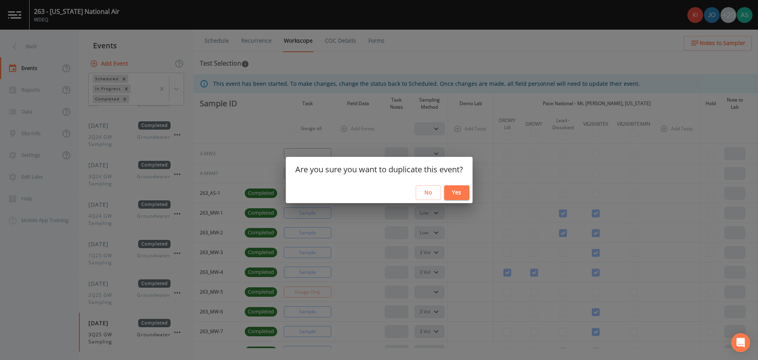
click at [463, 196] on button "Yes" at bounding box center [456, 192] width 25 height 15
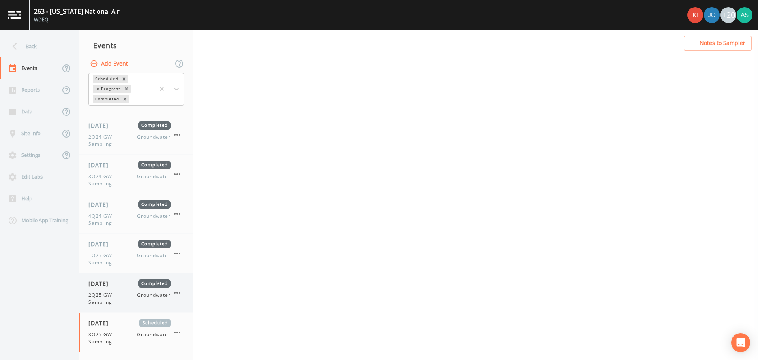
select select "4f082be6-97a7-4f70-a81f-c26a4e896ad7"
select select "0b1af911-289b-4d7b-9fdf-156f6d27a2cf"
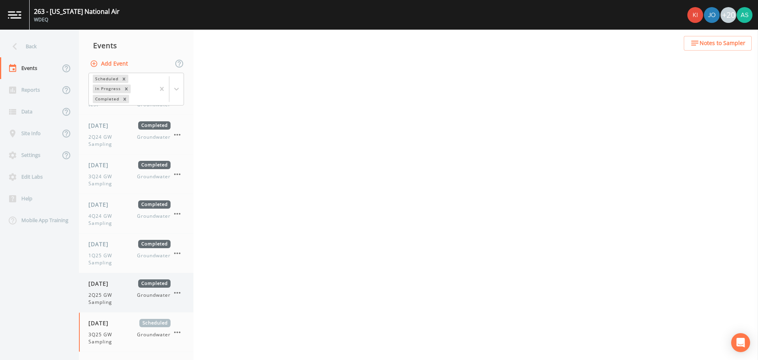
select select "0b1af911-289b-4d7b-9fdf-156f6d27a2cf"
select select "4f082be6-97a7-4f70-a81f-c26a4e896ad7"
select select "0b1af911-289b-4d7b-9fdf-156f6d27a2cf"
select select "4f082be6-97a7-4f70-a81f-c26a4e896ad7"
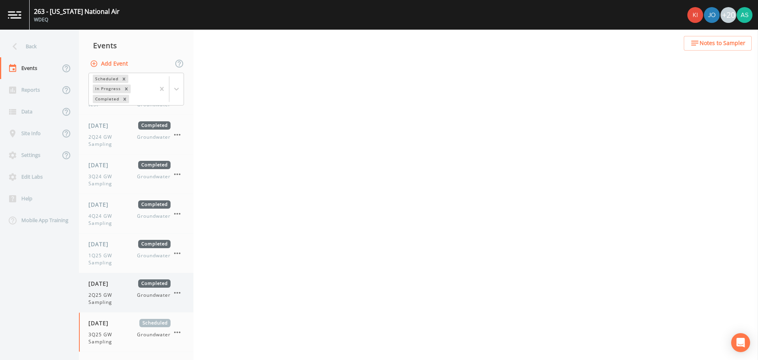
select select "4f082be6-97a7-4f70-a81f-c26a4e896ad7"
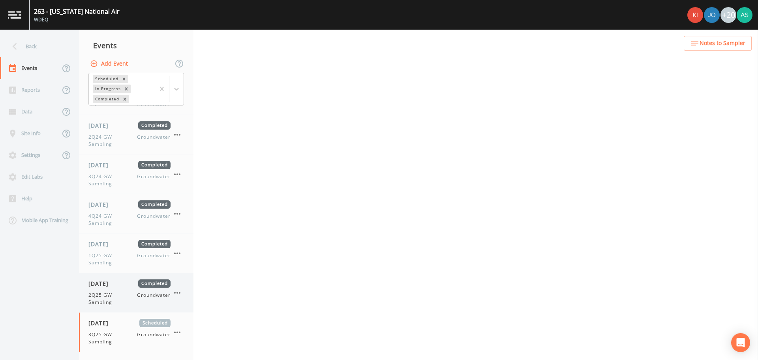
select select "1bc3e095-98b6-45d9-af0c-d5101edc78f8"
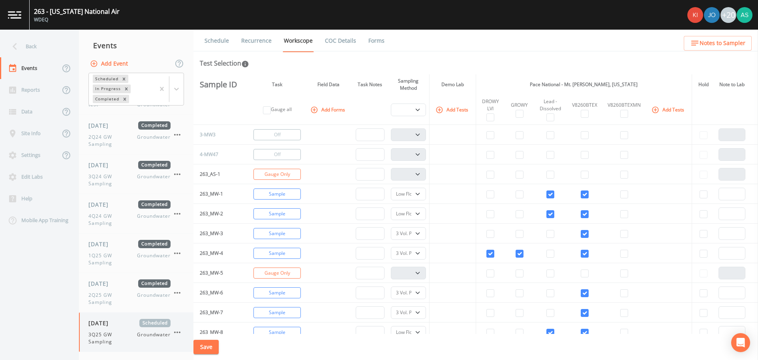
click at [113, 327] on div "[DATE] Scheduled 3Q25 GW Sampling Groundwater" at bounding box center [129, 332] width 82 height 26
select select "4f082be6-97a7-4f70-a81f-c26a4e896ad7"
select select "0b1af911-289b-4d7b-9fdf-156f6d27a2cf"
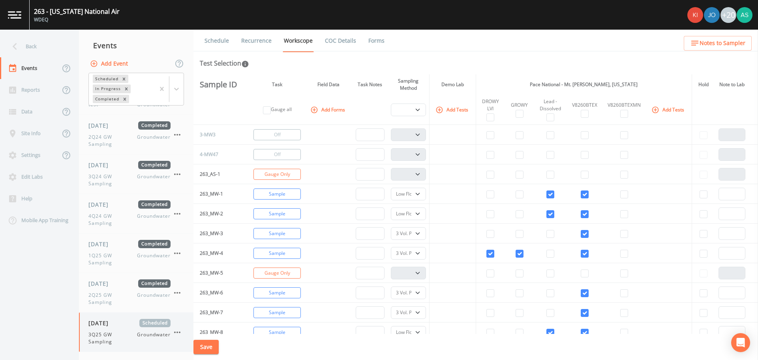
select select "0b1af911-289b-4d7b-9fdf-156f6d27a2cf"
select select "4f082be6-97a7-4f70-a81f-c26a4e896ad7"
select select "0b1af911-289b-4d7b-9fdf-156f6d27a2cf"
select select "4f082be6-97a7-4f70-a81f-c26a4e896ad7"
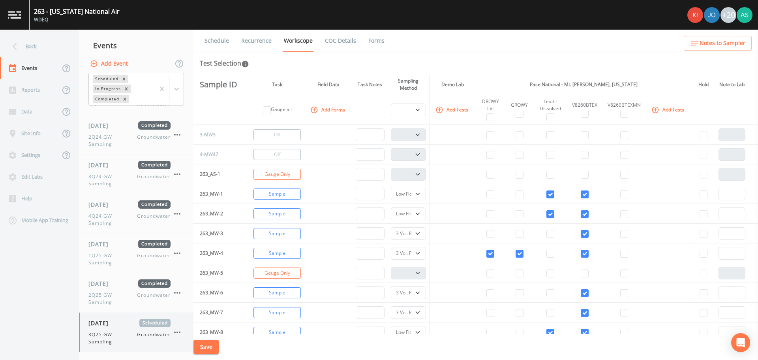
select select "4f082be6-97a7-4f70-a81f-c26a4e896ad7"
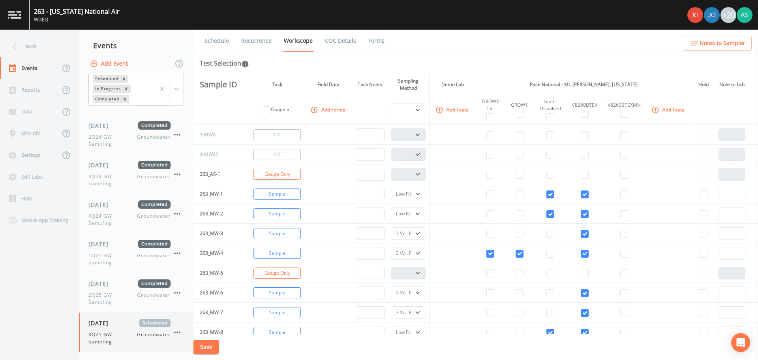
select select "4f082be6-97a7-4f70-a81f-c26a4e896ad7"
select select "1bc3e095-98b6-45d9-af0c-d5101edc78f8"
click at [220, 46] on link "Schedule" at bounding box center [216, 41] width 27 height 22
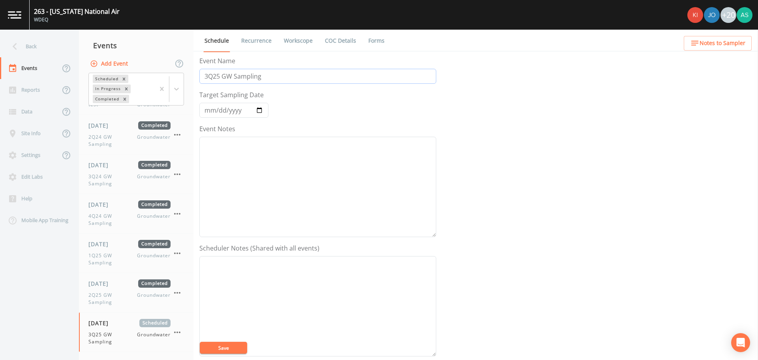
click at [214, 78] on input "3Q25 GW Sampling" at bounding box center [317, 76] width 237 height 15
type input "4Q25 GW Sampling"
click at [265, 109] on input "[DATE]" at bounding box center [233, 110] width 69 height 15
type input "[DATE]"
click at [237, 351] on button "Save" at bounding box center [223, 348] width 47 height 12
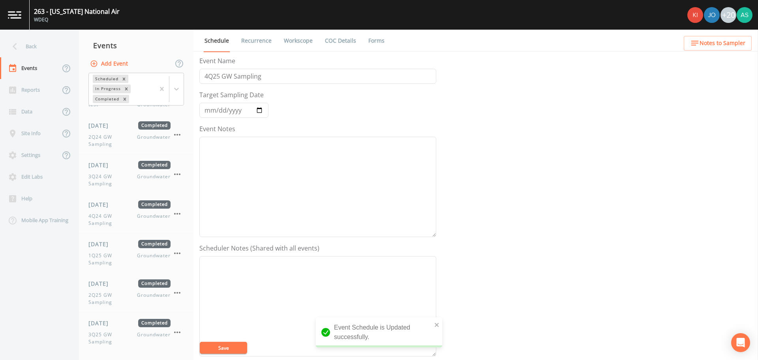
click at [293, 40] on link "Workscope" at bounding box center [298, 41] width 31 height 22
select select "4f082be6-97a7-4f70-a81f-c26a4e896ad7"
select select "0b1af911-289b-4d7b-9fdf-156f6d27a2cf"
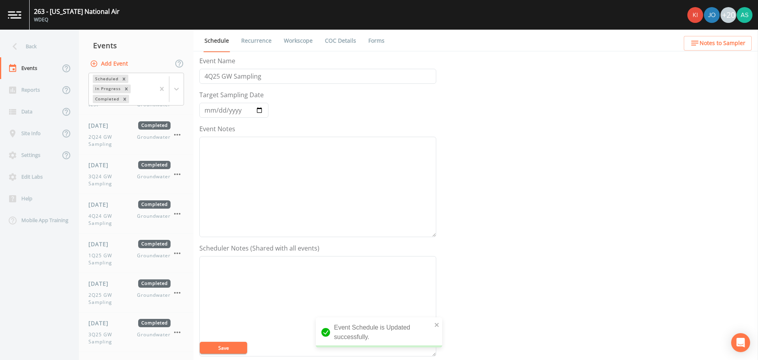
select select "0b1af911-289b-4d7b-9fdf-156f6d27a2cf"
select select "4f082be6-97a7-4f70-a81f-c26a4e896ad7"
select select "0b1af911-289b-4d7b-9fdf-156f6d27a2cf"
select select "4f082be6-97a7-4f70-a81f-c26a4e896ad7"
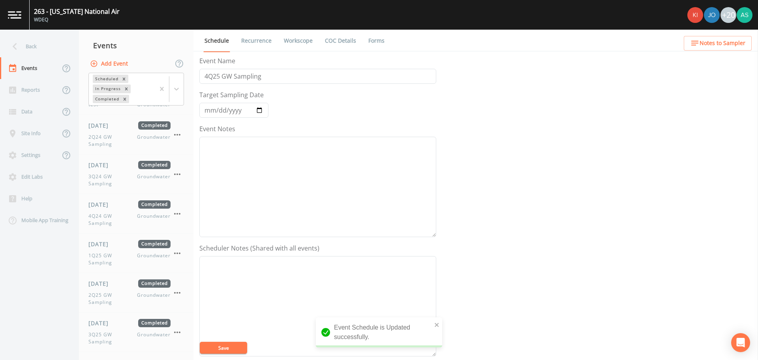
select select "4f082be6-97a7-4f70-a81f-c26a4e896ad7"
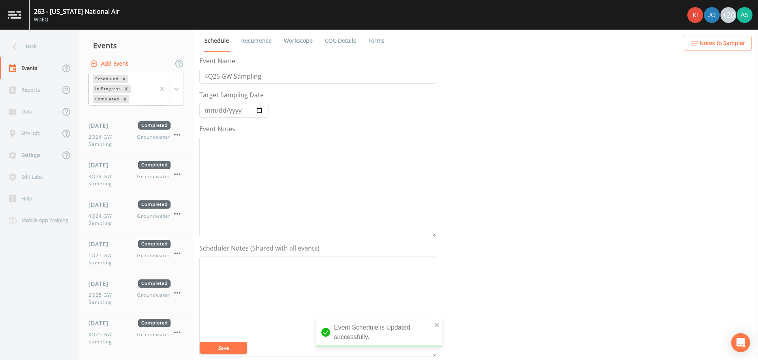
select select "4f082be6-97a7-4f70-a81f-c26a4e896ad7"
select select "1bc3e095-98b6-45d9-af0c-d5101edc78f8"
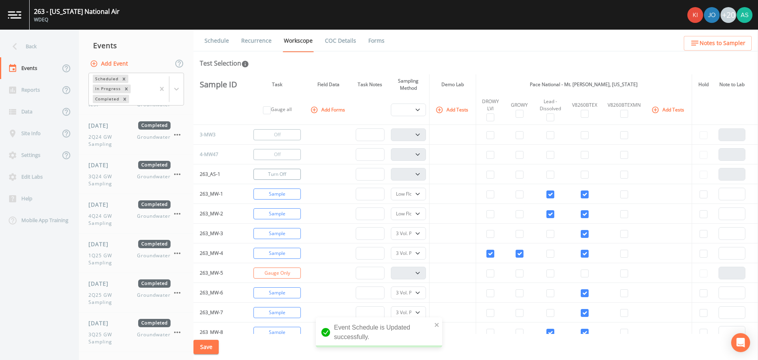
click at [280, 173] on button "Turn Off" at bounding box center [277, 174] width 47 height 11
click at [415, 195] on select "PDB Bag Grab Low Flow 3 Vol. Purge" at bounding box center [408, 194] width 35 height 13
select select "0b1af911-289b-4d7b-9fdf-156f6d27a2cf"
click at [393, 188] on select "PDB Bag Grab Low Flow 3 Vol. Purge" at bounding box center [408, 194] width 35 height 13
click at [549, 194] on input "checkbox" at bounding box center [551, 194] width 8 height 8
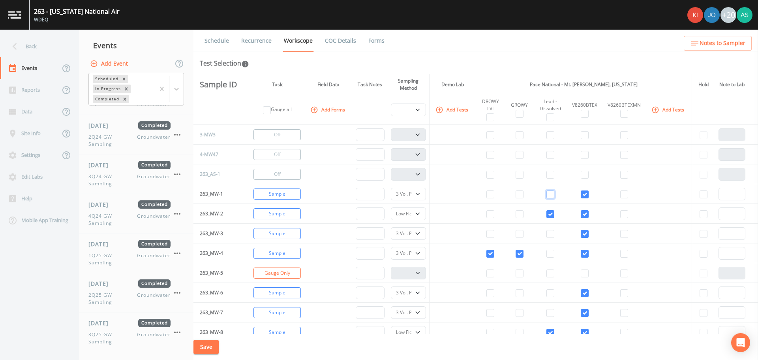
checkbox input "false"
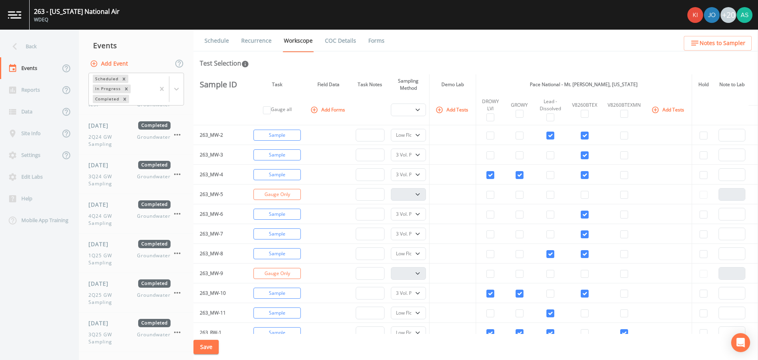
scroll to position [79, 0]
click at [282, 171] on button "Turn Off" at bounding box center [277, 174] width 47 height 11
select select
checkbox input "false"
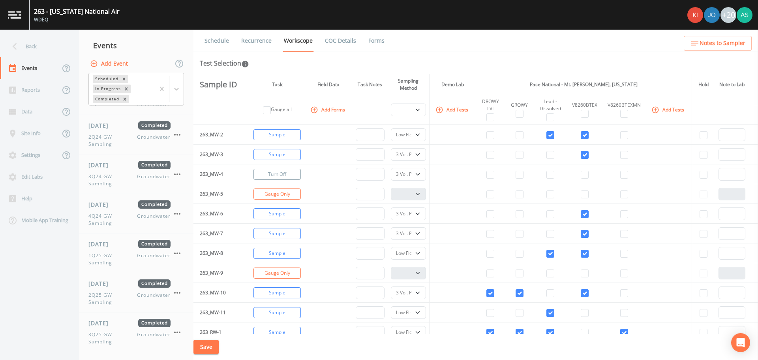
checkbox input "false"
click at [278, 193] on button "Turn Off" at bounding box center [277, 193] width 47 height 11
click at [278, 211] on button "Sample" at bounding box center [277, 213] width 47 height 11
select select
checkbox input "false"
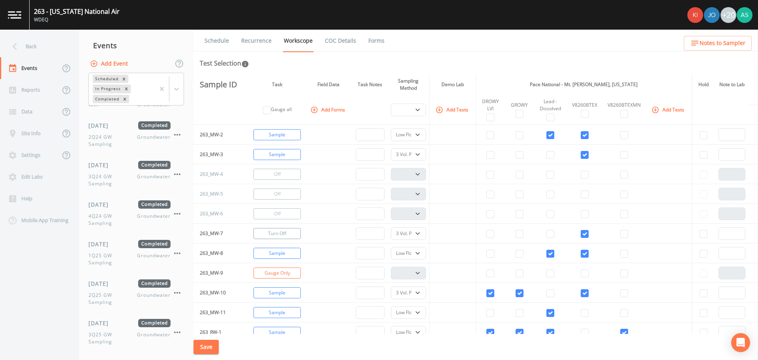
click at [280, 233] on button "Turn Off" at bounding box center [277, 233] width 47 height 11
select select
checkbox input "false"
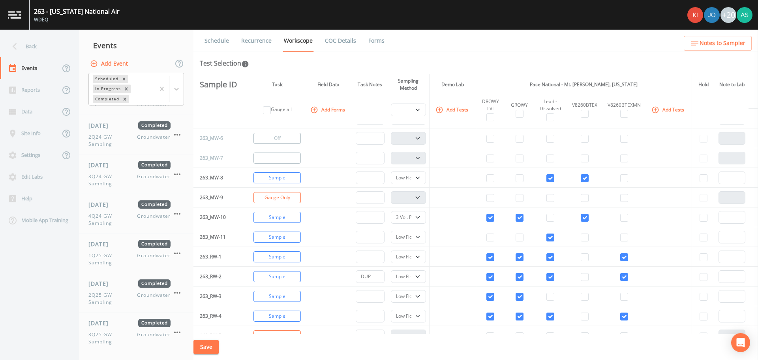
scroll to position [158, 0]
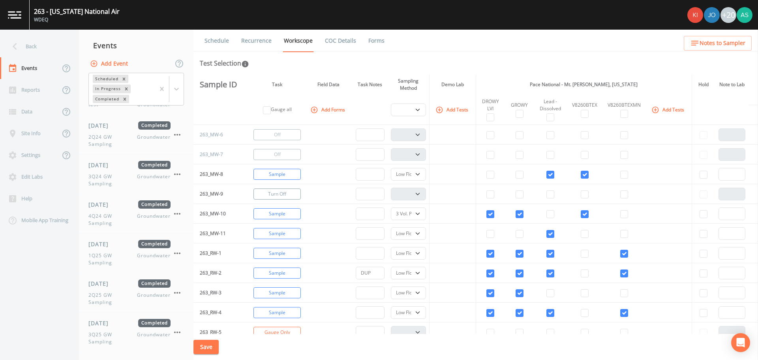
click at [276, 193] on button "Turn Off" at bounding box center [277, 193] width 47 height 11
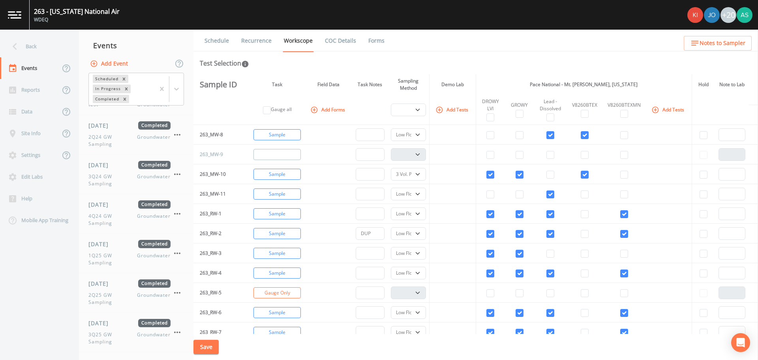
scroll to position [237, 0]
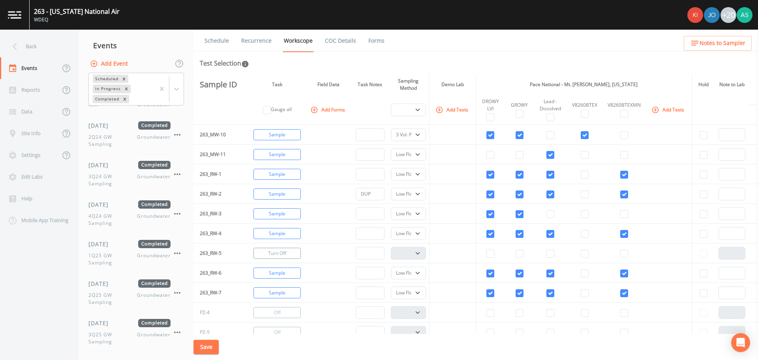
click at [283, 254] on button "Turn Off" at bounding box center [277, 253] width 47 height 11
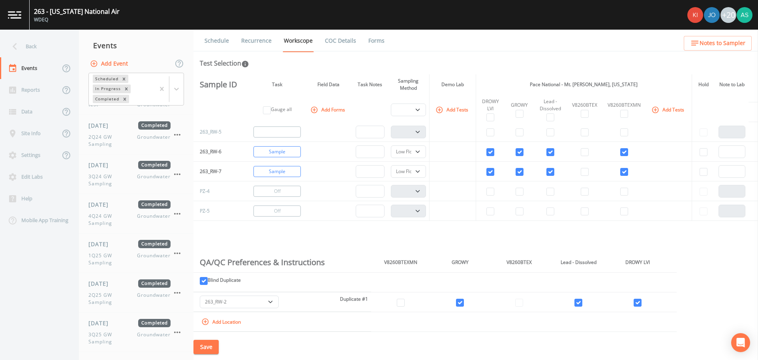
scroll to position [395, 0]
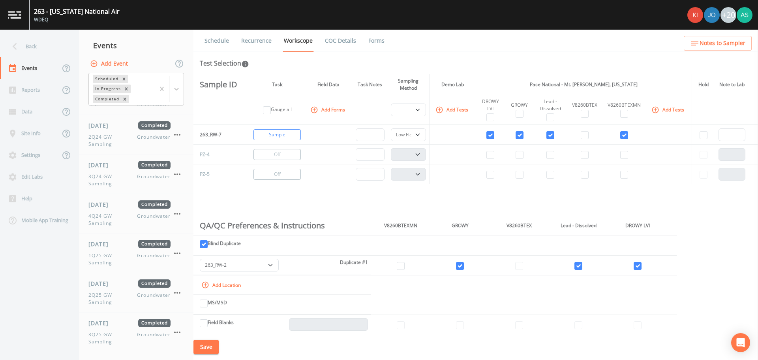
click at [208, 344] on button "Save" at bounding box center [206, 347] width 25 height 15
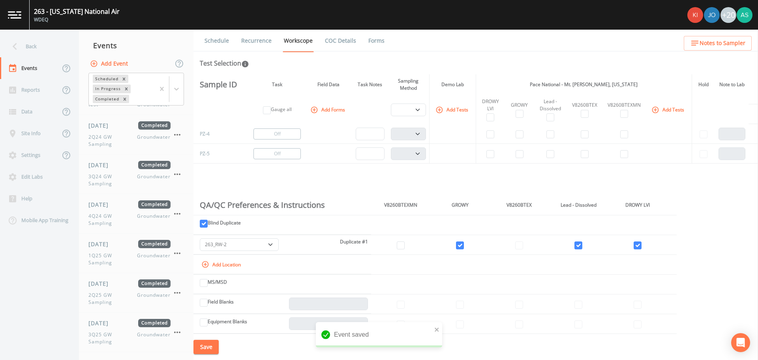
scroll to position [380, 0]
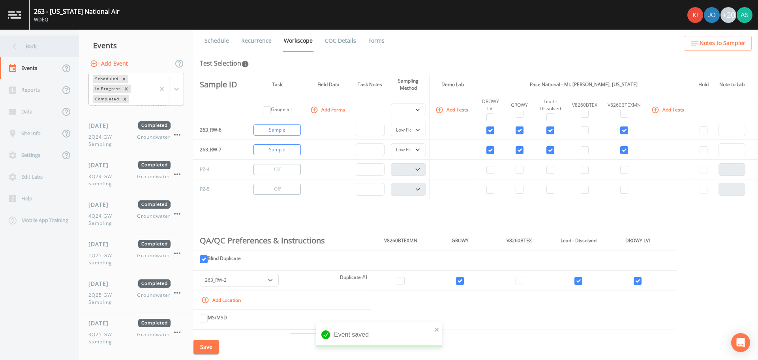
click at [24, 47] on div "Back" at bounding box center [35, 47] width 71 height 22
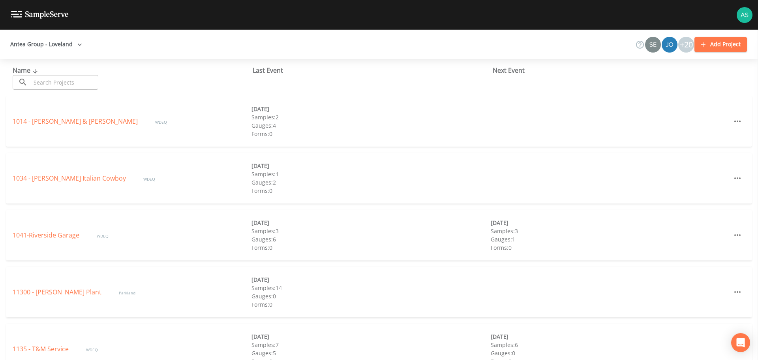
click at [64, 85] on input "text" at bounding box center [65, 82] width 68 height 15
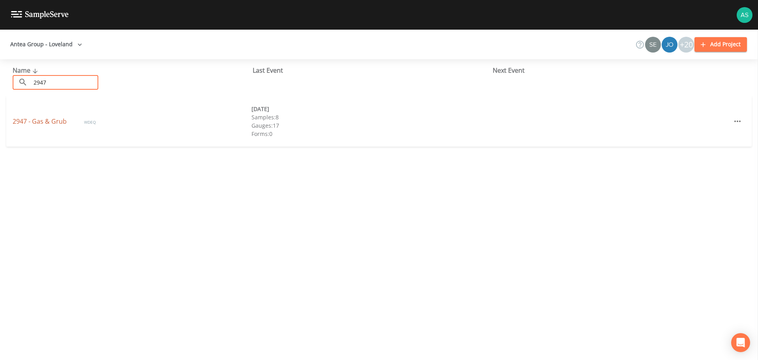
type input "2947"
click at [58, 119] on link "2947 - Gas & Grub" at bounding box center [41, 121] width 56 height 9
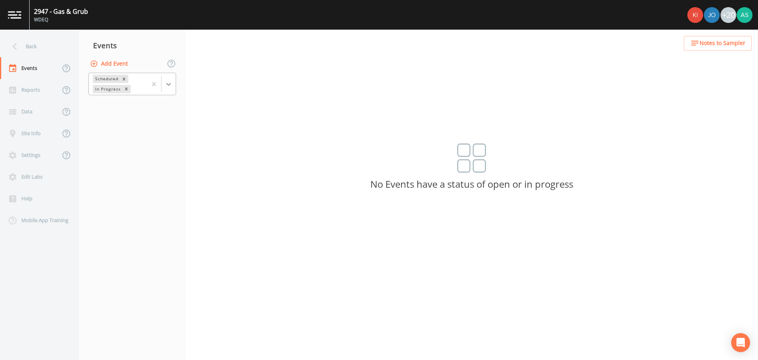
click at [169, 87] on icon at bounding box center [169, 84] width 8 height 8
click at [137, 107] on div "Completed" at bounding box center [132, 106] width 88 height 13
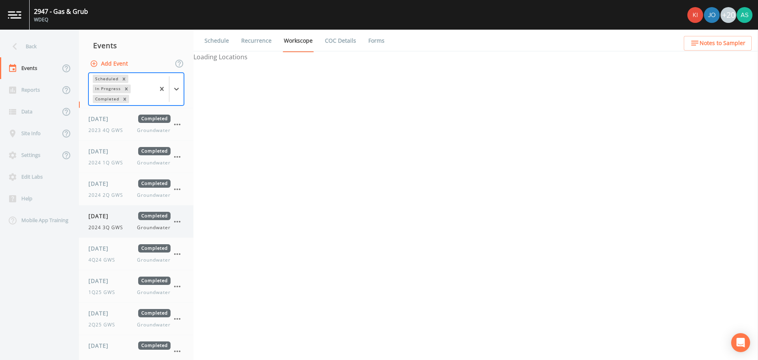
scroll to position [41, 0]
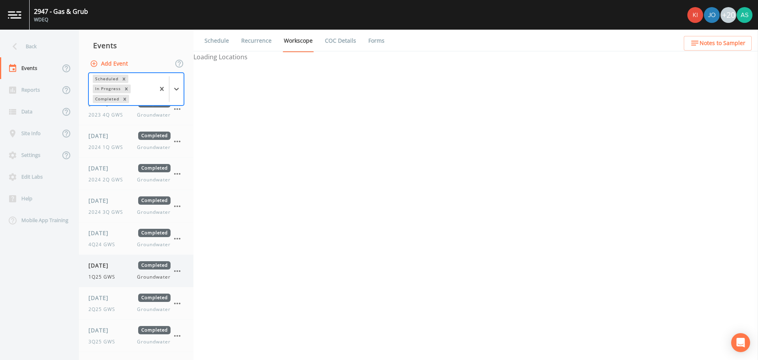
select select "0b1af911-289b-4d7b-9fdf-156f6d27a2cf"
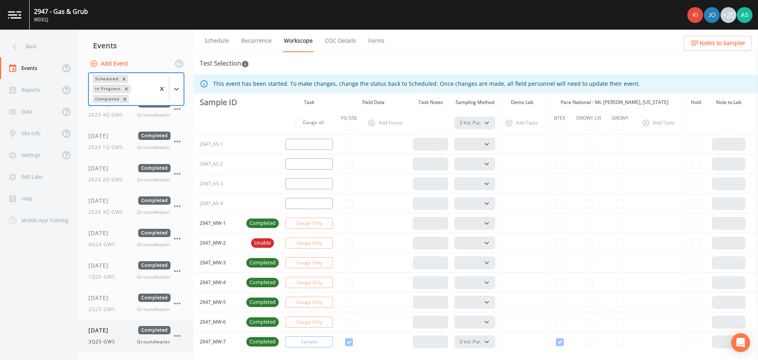
click at [184, 334] on div "[DATE] Completed 3Q25 GWS Groundwater" at bounding box center [136, 335] width 115 height 32
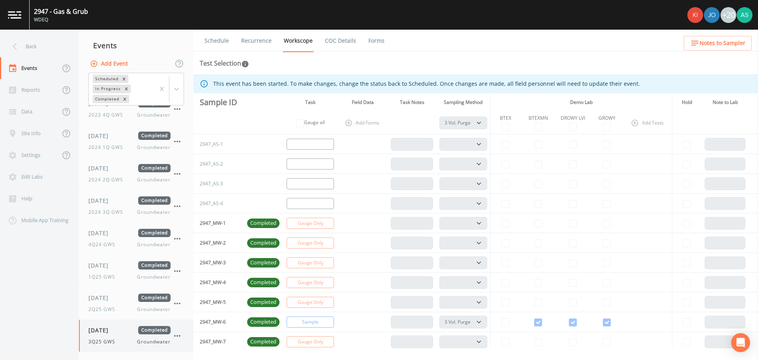
click at [175, 338] on icon "button" at bounding box center [177, 335] width 9 height 9
click at [195, 328] on span "Duplicate" at bounding box center [217, 328] width 53 height 9
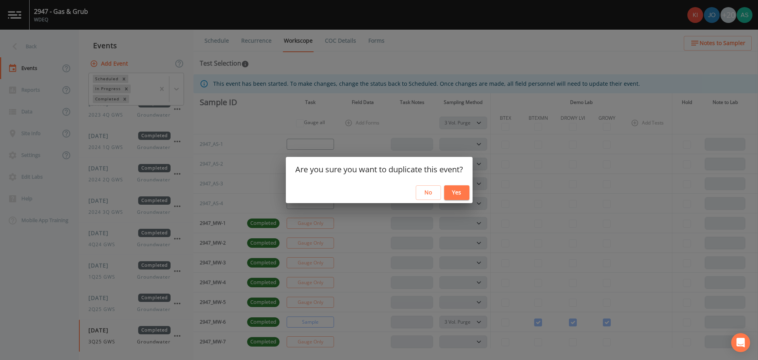
click at [455, 196] on button "Yes" at bounding box center [456, 192] width 25 height 15
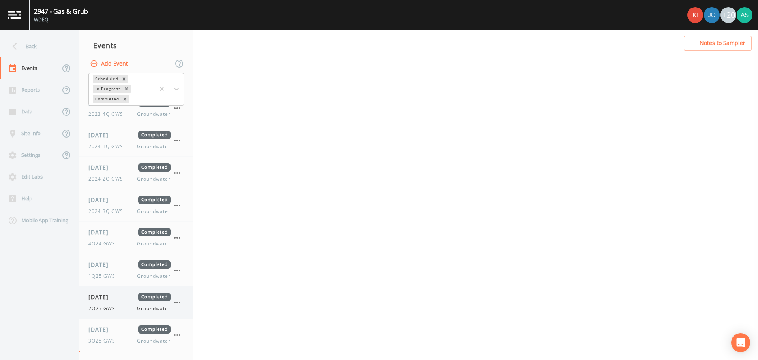
scroll to position [73, 0]
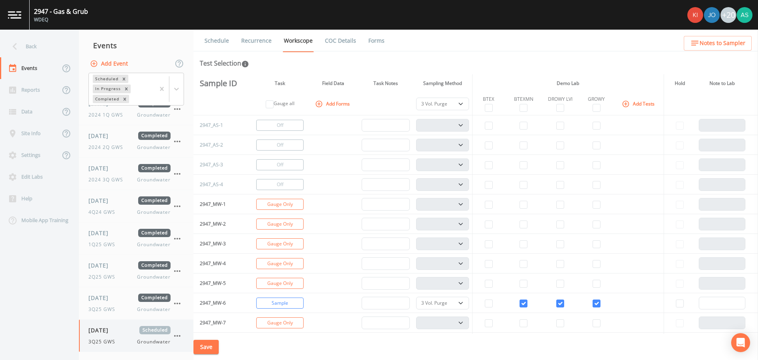
click at [111, 337] on div "[DATE] Scheduled 3Q25 GWS Groundwater" at bounding box center [129, 335] width 82 height 19
click at [224, 35] on link "Schedule" at bounding box center [216, 41] width 27 height 22
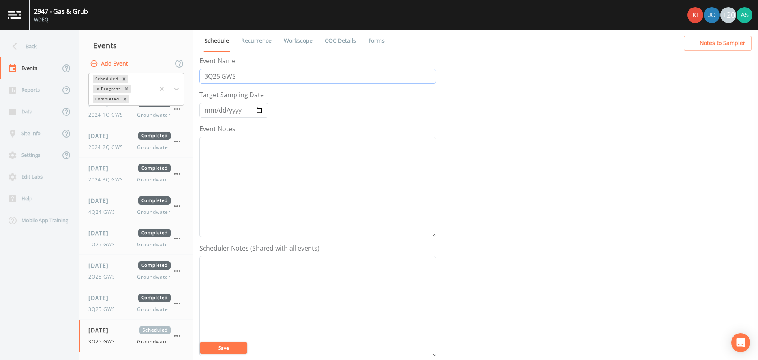
click at [212, 79] on input "3Q25 GWS" at bounding box center [317, 76] width 237 height 15
click at [263, 110] on input "[DATE]" at bounding box center [233, 110] width 69 height 15
click at [239, 346] on button "Save" at bounding box center [223, 348] width 47 height 12
click at [229, 343] on button "Save" at bounding box center [223, 348] width 47 height 12
click at [306, 43] on link "Workscope" at bounding box center [298, 41] width 31 height 22
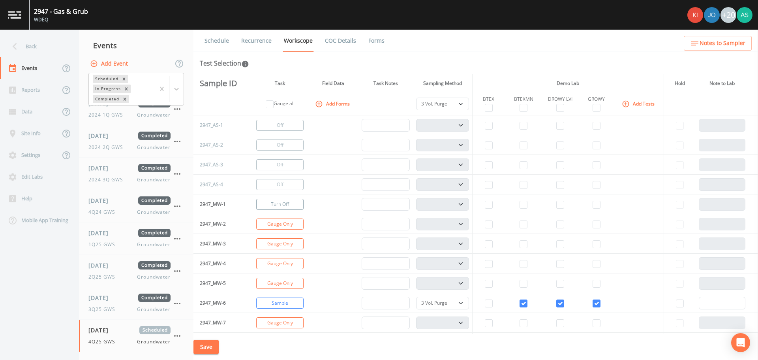
click at [272, 202] on button "Turn Off" at bounding box center [279, 204] width 47 height 11
click at [276, 223] on button "Turn Off" at bounding box center [279, 223] width 47 height 11
click at [276, 246] on button "Turn Off" at bounding box center [279, 243] width 47 height 11
click at [277, 265] on button "Turn Off" at bounding box center [279, 263] width 47 height 11
click at [276, 280] on button "Turn Off" at bounding box center [279, 283] width 47 height 11
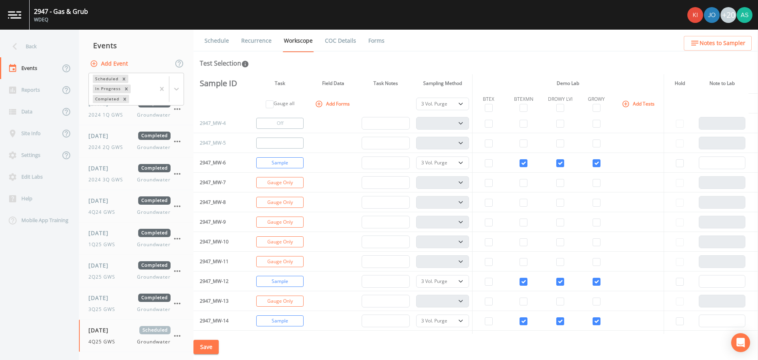
scroll to position [158, 0]
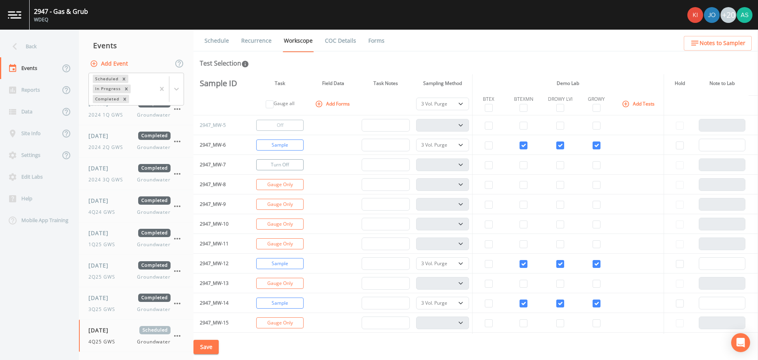
click at [289, 165] on button "Turn Off" at bounding box center [279, 164] width 47 height 11
click at [282, 182] on button "Turn Off" at bounding box center [279, 184] width 47 height 11
click at [277, 199] on button "Gauge Only" at bounding box center [279, 204] width 47 height 11
click at [270, 220] on button "Turn Off" at bounding box center [279, 223] width 47 height 11
click at [273, 244] on button "Turn Off" at bounding box center [279, 243] width 47 height 11
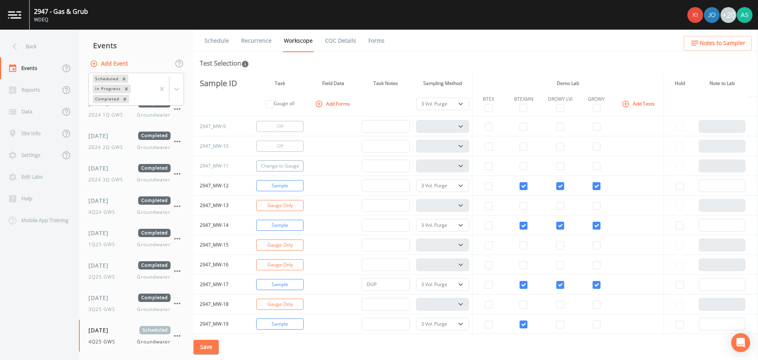
scroll to position [237, 0]
click at [281, 204] on button "Turn Off" at bounding box center [279, 204] width 47 height 11
click at [273, 246] on button "Turn Off" at bounding box center [279, 243] width 47 height 11
click at [275, 261] on button "Turn Off" at bounding box center [279, 263] width 47 height 11
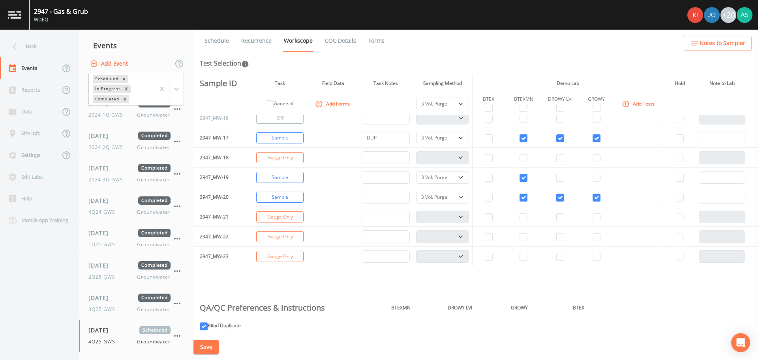
scroll to position [395, 0]
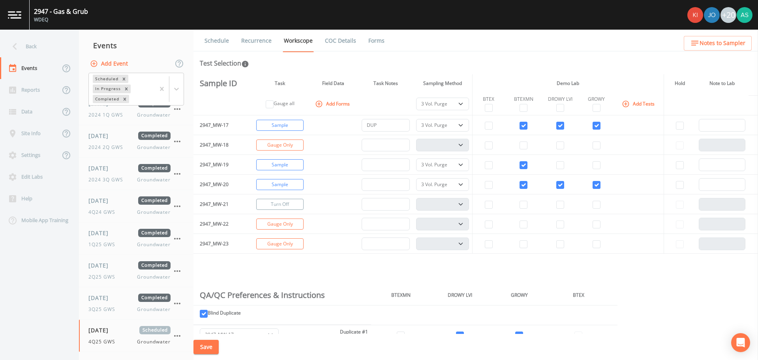
click at [286, 207] on button "Turn Off" at bounding box center [279, 204] width 47 height 11
click at [284, 222] on button "Turn Off" at bounding box center [279, 223] width 47 height 11
click at [281, 241] on button "Turn Off" at bounding box center [279, 243] width 47 height 11
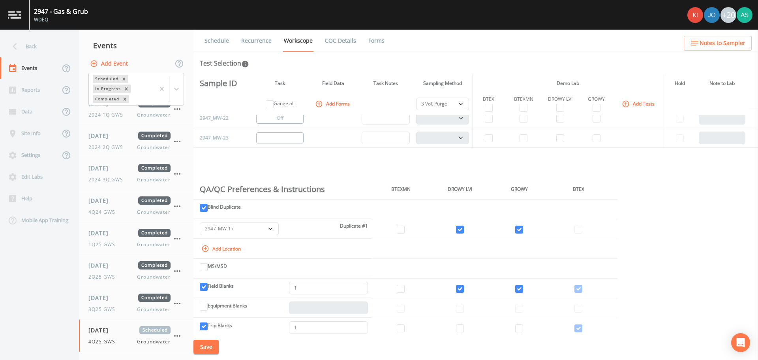
scroll to position [513, 0]
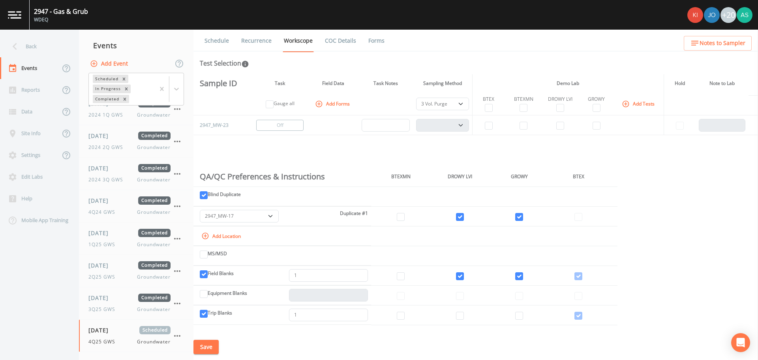
click at [214, 351] on button "Save" at bounding box center [206, 347] width 25 height 15
